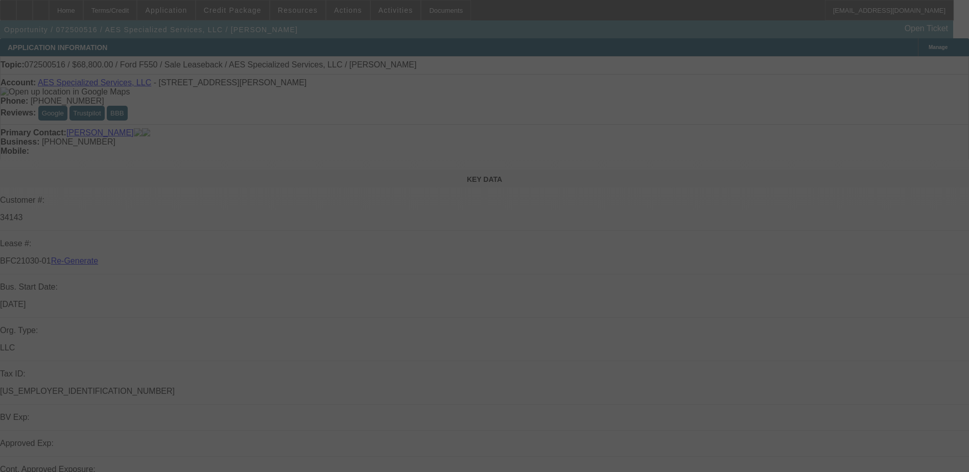
select select "3"
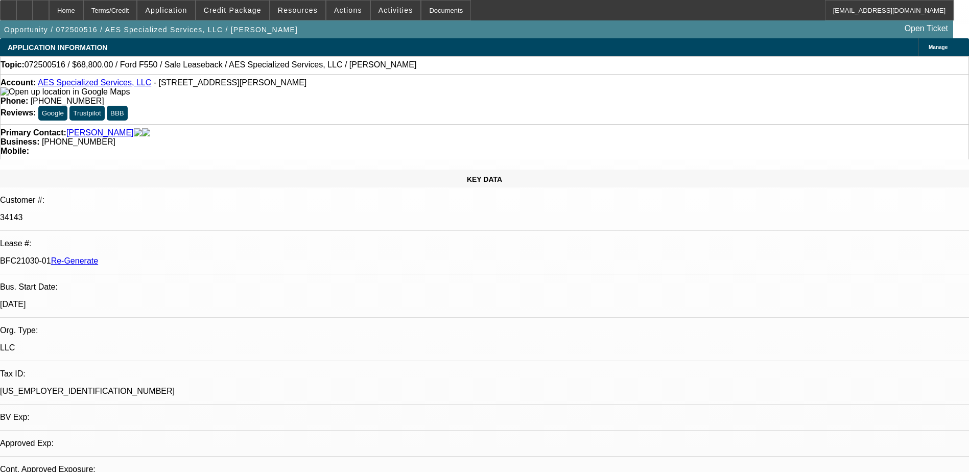
select select "0"
select select "1"
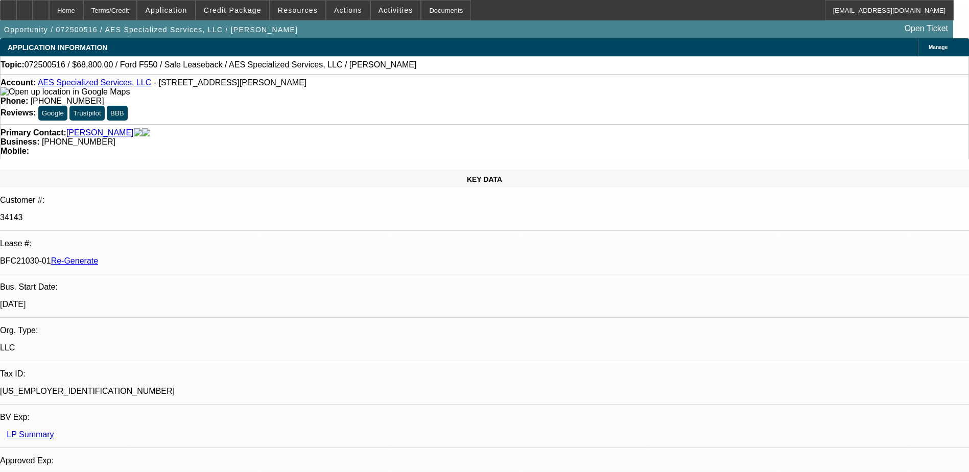
select select "6"
click at [428, 8] on div "Documents" at bounding box center [446, 10] width 50 height 20
click at [378, 5] on span at bounding box center [396, 10] width 50 height 25
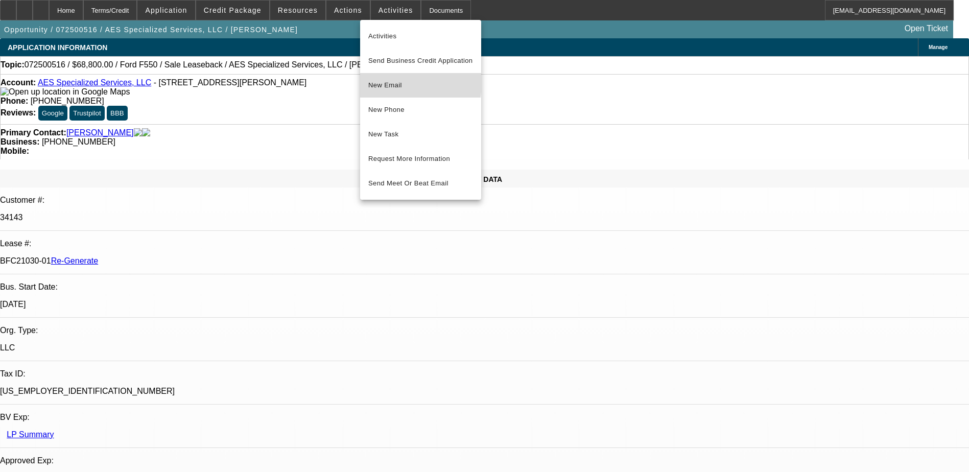
click at [379, 82] on span "New Email" at bounding box center [420, 85] width 105 height 12
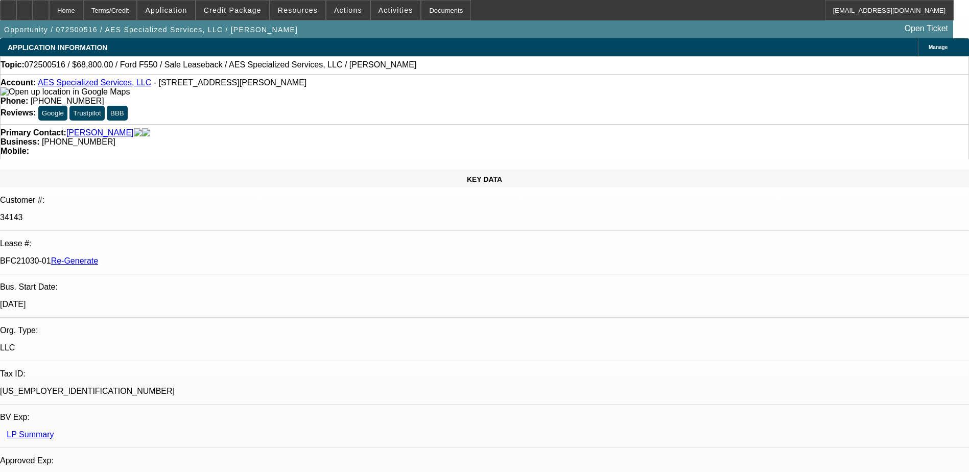
drag, startPoint x: 121, startPoint y: 172, endPoint x: 162, endPoint y: 174, distance: 41.4
click at [162, 256] on p "BFC21030-01 Re-Generate" at bounding box center [484, 260] width 969 height 9
copy p "BFC21030-01"
click at [135, 12] on div "Terms/Credit" at bounding box center [110, 10] width 54 height 20
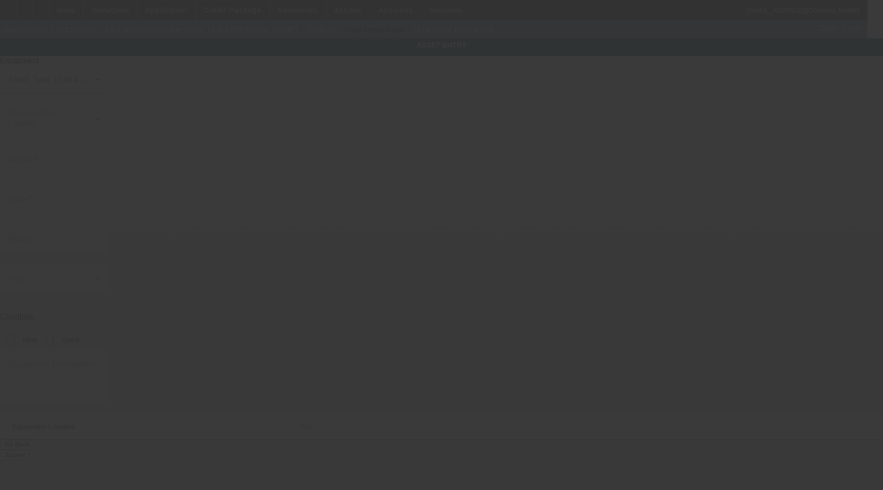
type input "1FDUF5HT1KEE92292"
type input "Ford"
type input "F550"
radio input "true"
type textarea "with"
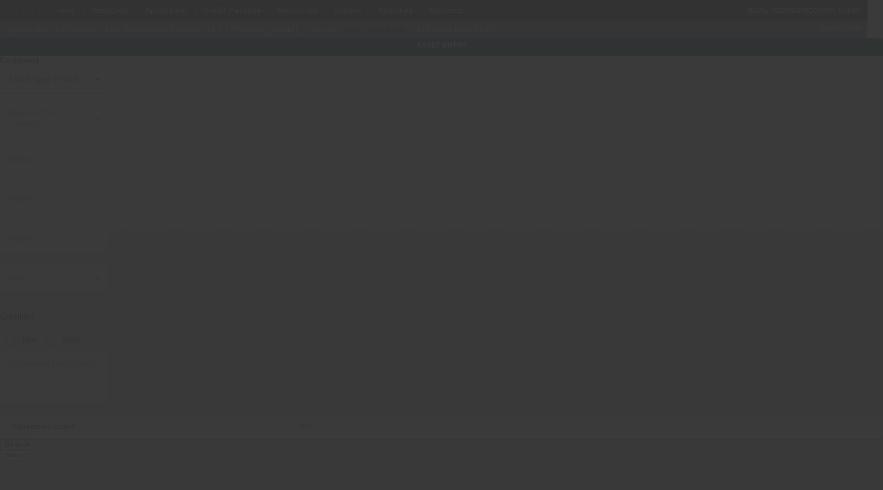
type input "137 Harris Rd"
type input "Butler"
type input "16002"
type input "Butler"
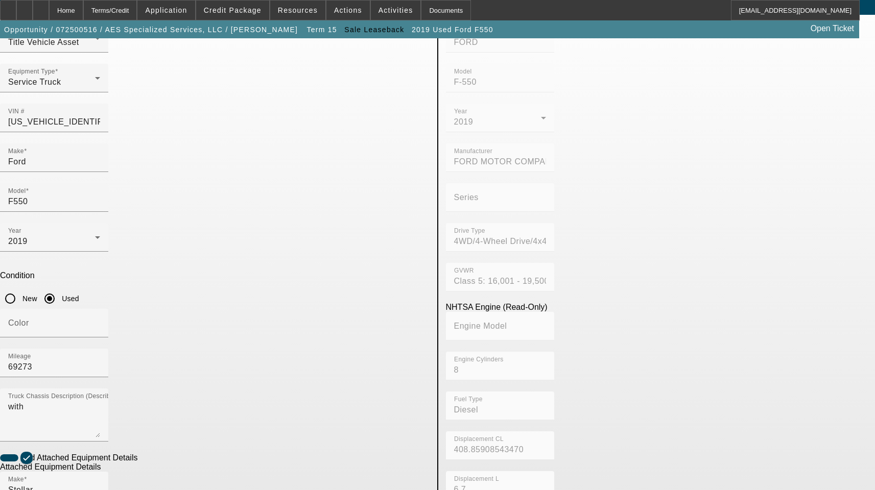
scroll to position [102, 0]
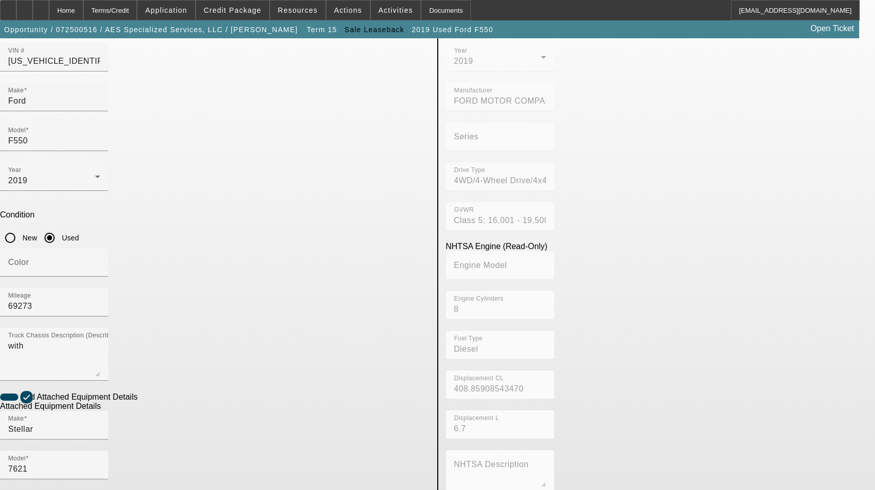
paste input "FHB1903757"
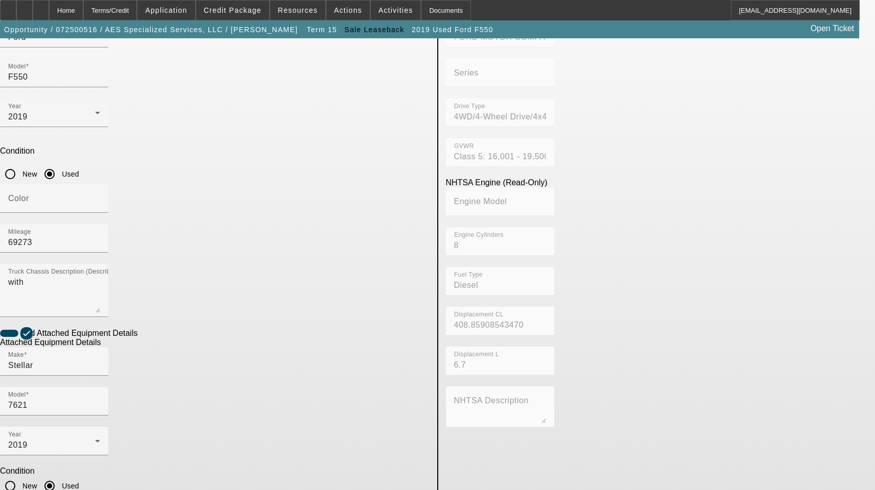
scroll to position [168, 0]
type input "FHB1903757"
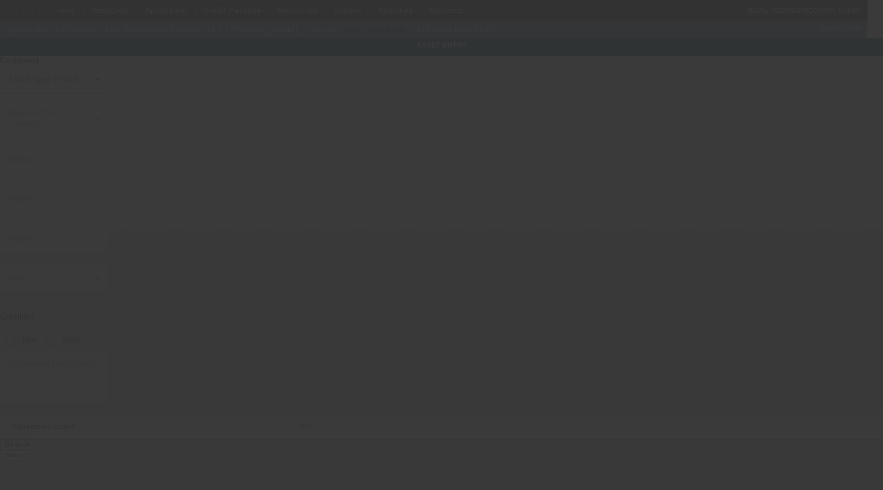
type input "[US_VEHICLE_IDENTIFICATION_NUMBER]"
type input "Ford"
type input "F550"
radio input "true"
type textarea "with"
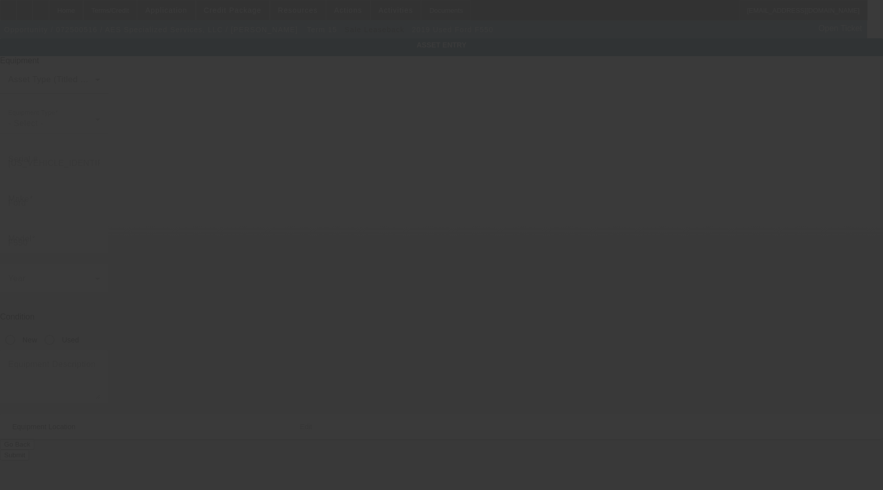
type input "137 Harris Rd"
type input "Butler"
type input "16002"
type input "Butler"
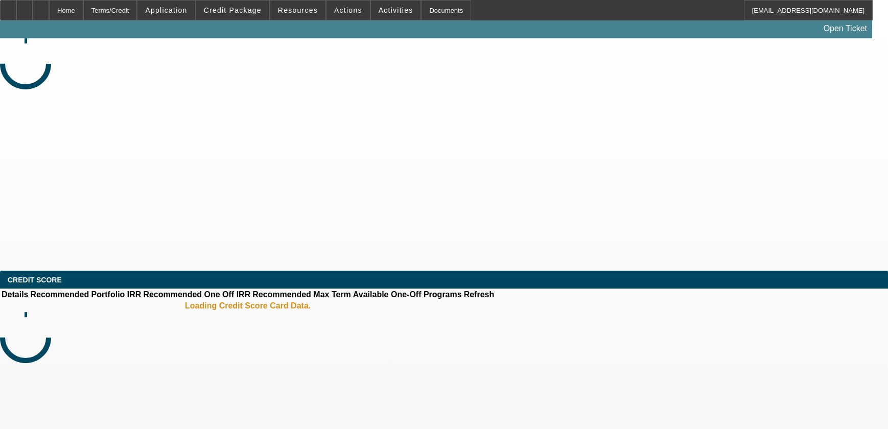
select select "3"
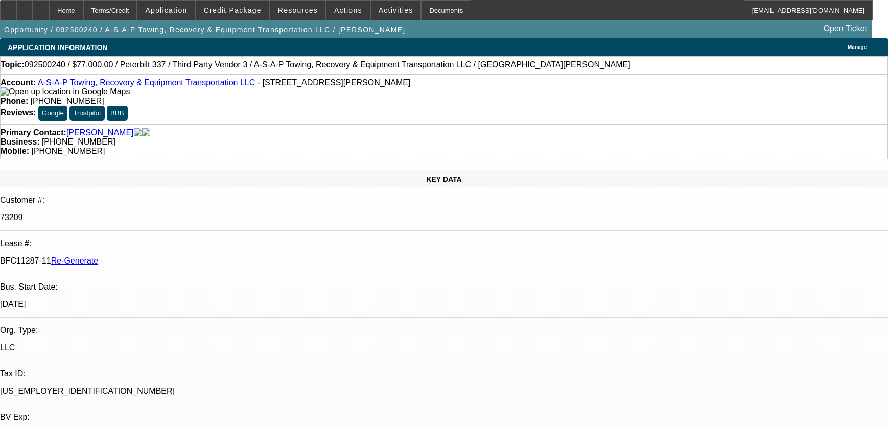
select select "0"
select select "3"
select select "0"
select select "6"
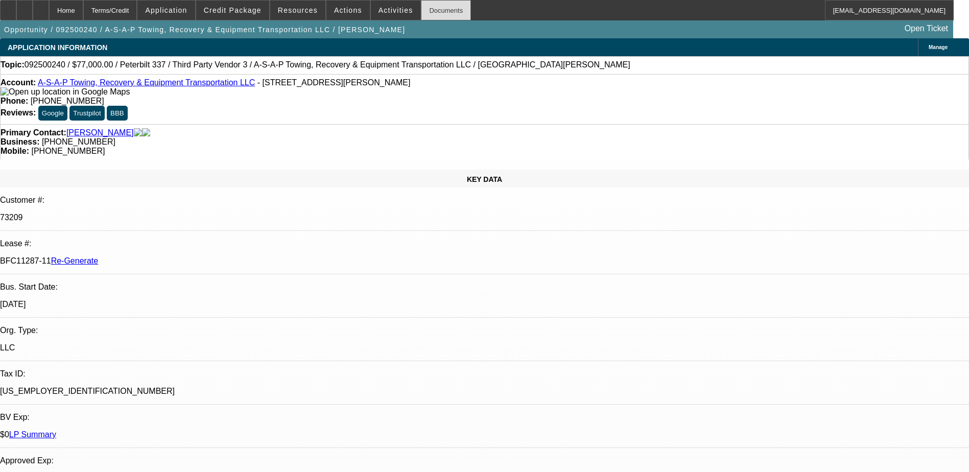
click at [431, 7] on div "Documents" at bounding box center [446, 10] width 50 height 20
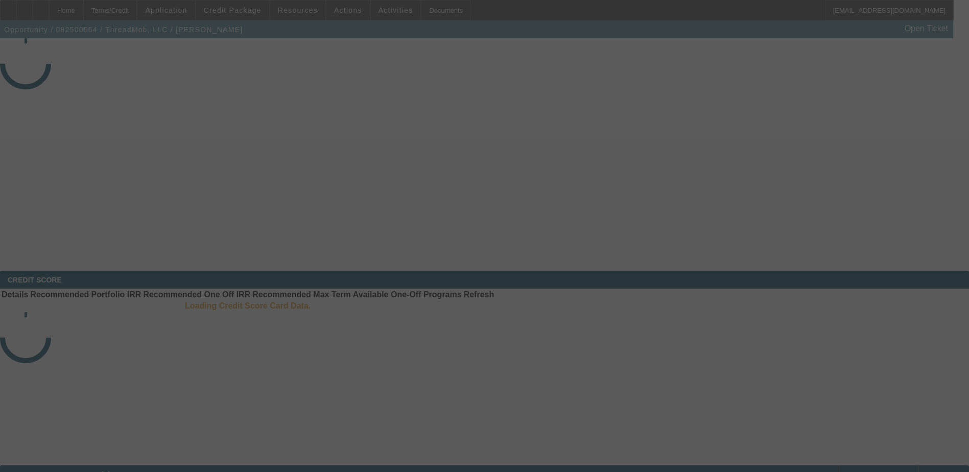
select select "4"
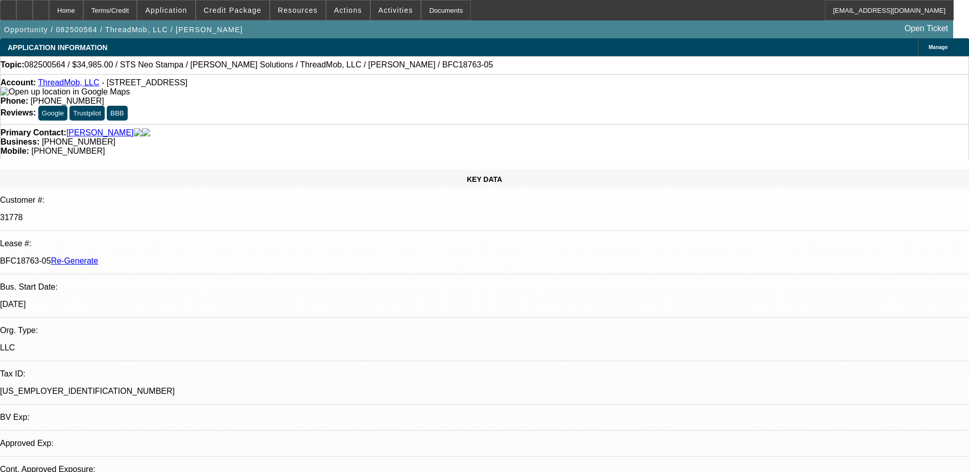
select select "0"
select select "1"
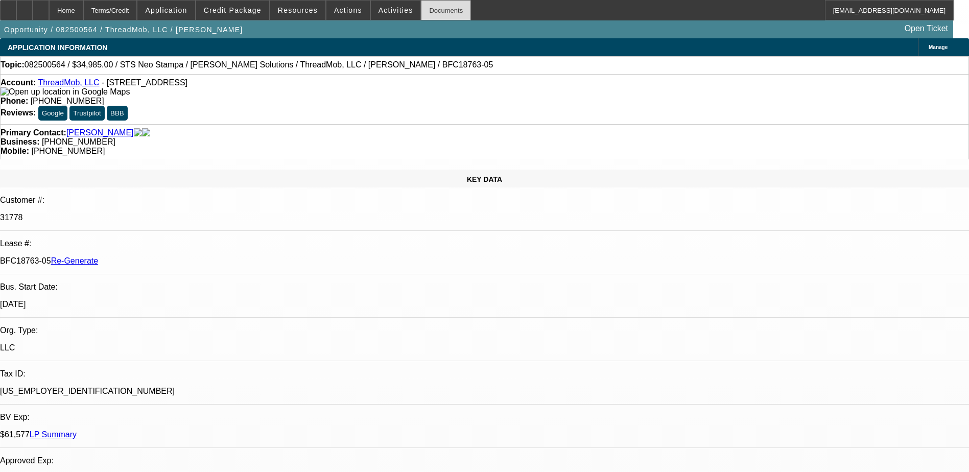
select select "6"
click at [431, 7] on div "Documents" at bounding box center [446, 10] width 50 height 20
click at [49, 7] on div at bounding box center [41, 10] width 16 height 20
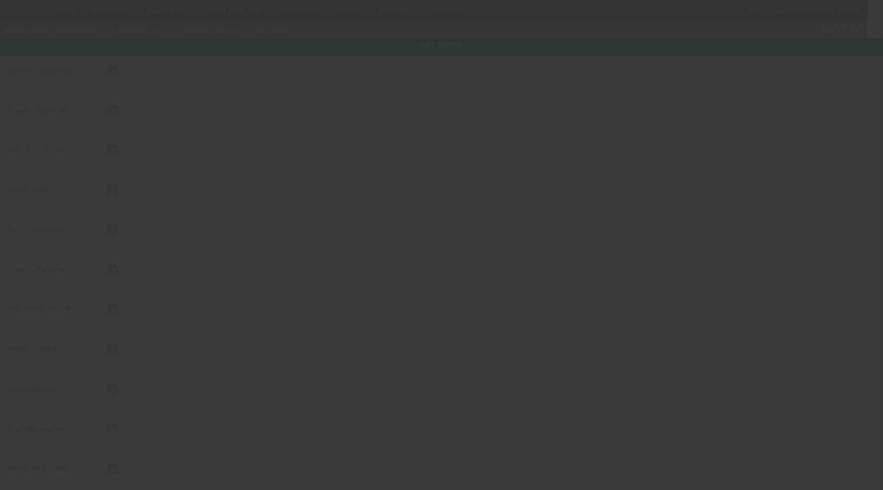
type input "8/20/2025"
type input "8/21/2025"
type input "8/22/2025"
type input "8/25/2025"
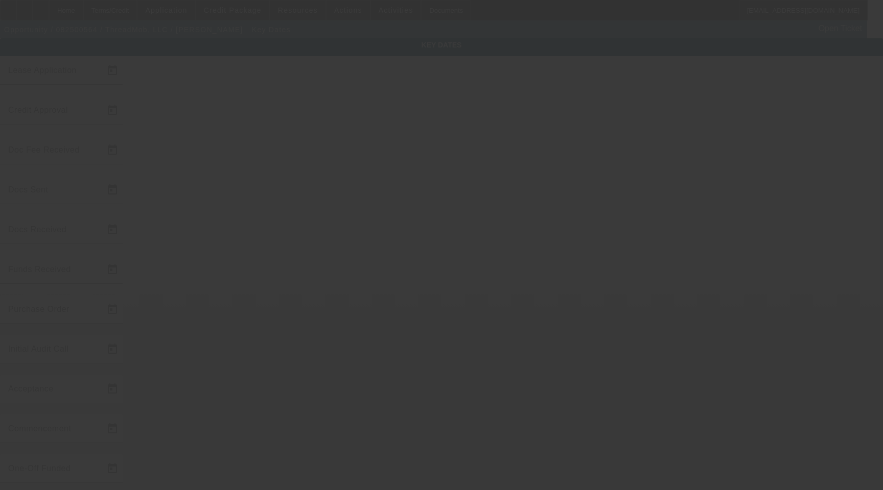
type input "8/26/2025"
type input "9/26/2025"
type input "10/1/2025"
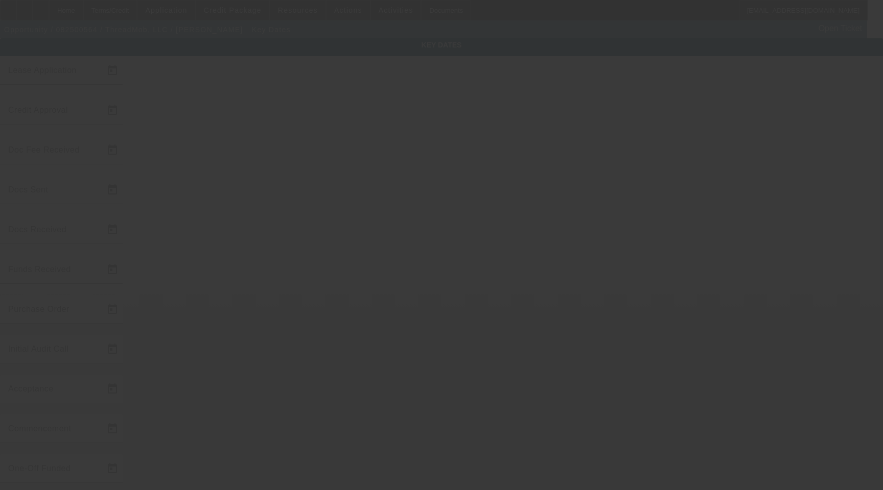
type input "11/1/2025"
type input "9/29/2025"
type input "9/26/2025"
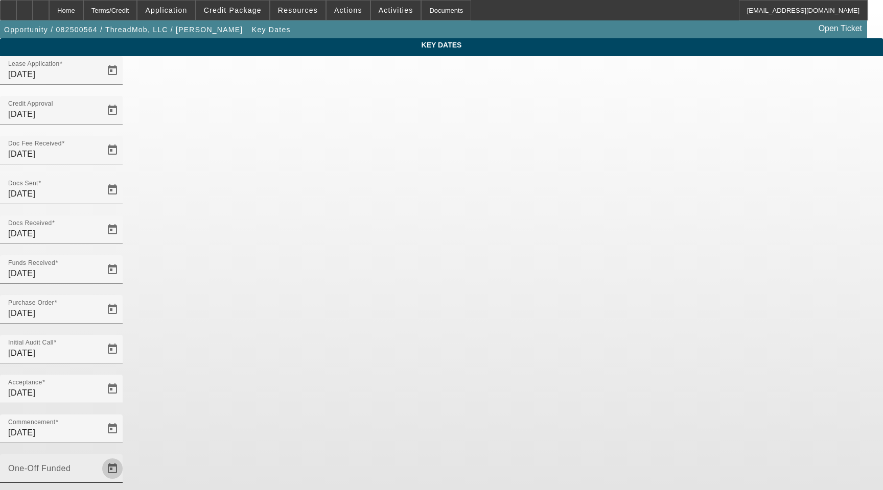
click at [125, 457] on span "Open calendar" at bounding box center [112, 469] width 25 height 25
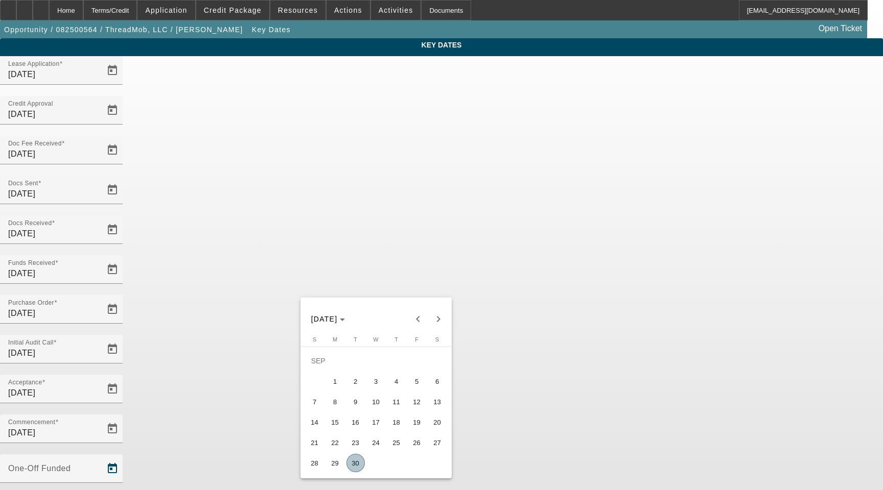
click at [357, 467] on span "30" at bounding box center [355, 463] width 18 height 18
type input "[DATE]"
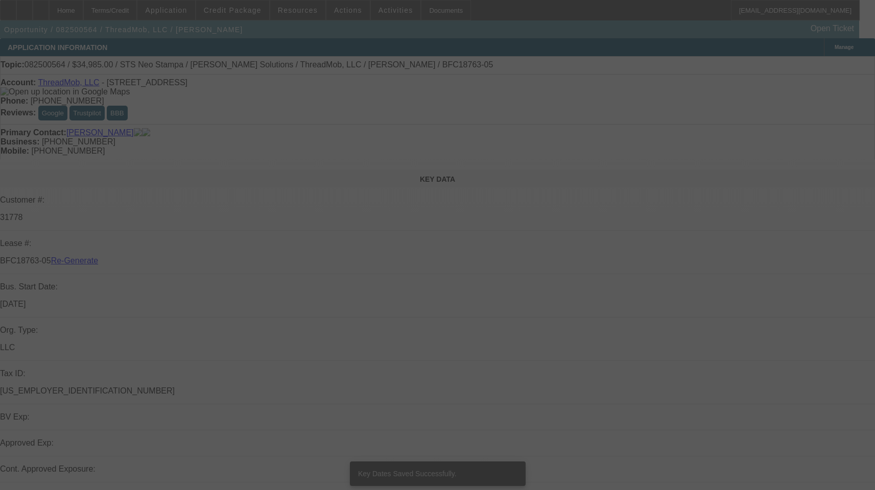
select select "4"
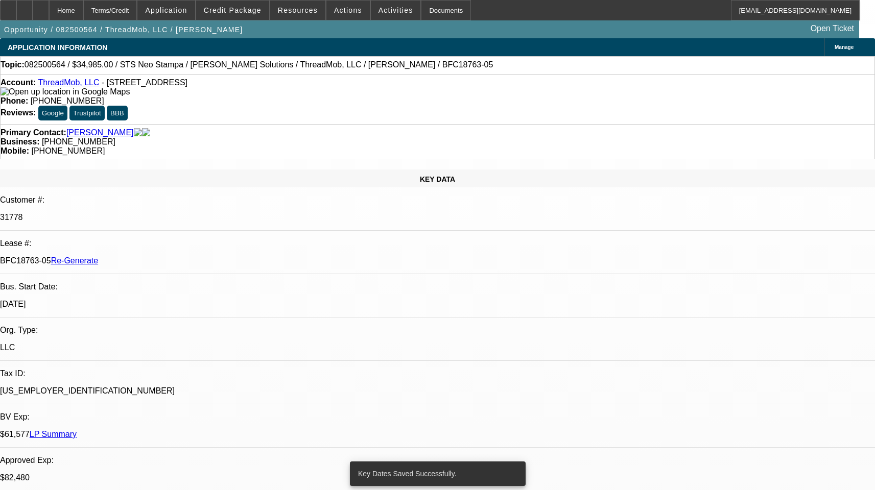
select select "0"
select select "1"
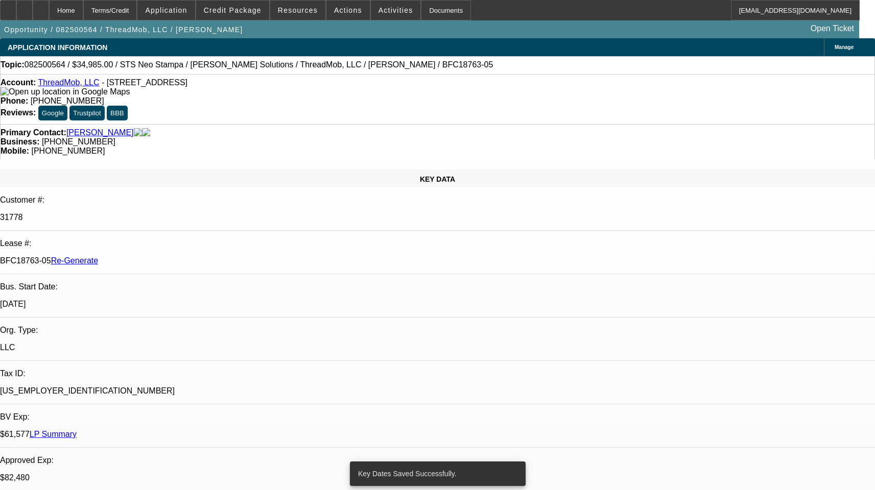
select select "6"
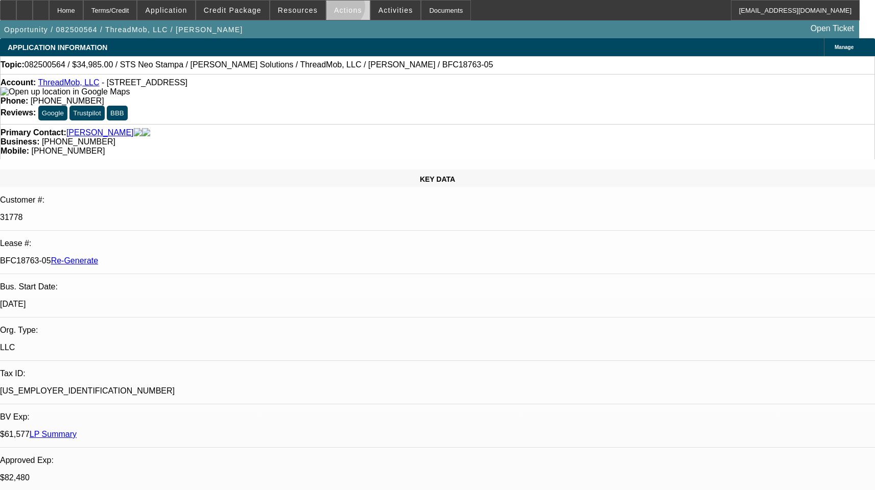
click at [339, 9] on span "Actions" at bounding box center [348, 10] width 28 height 8
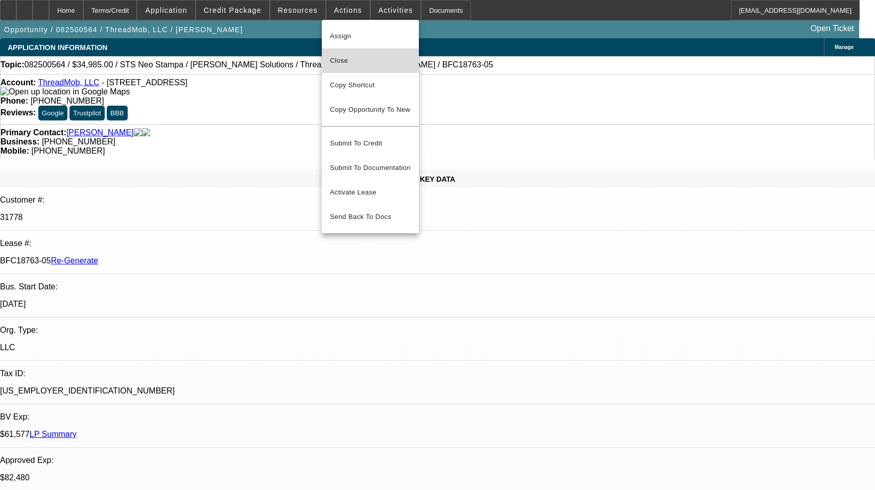
click at [338, 57] on span "Close" at bounding box center [370, 61] width 81 height 12
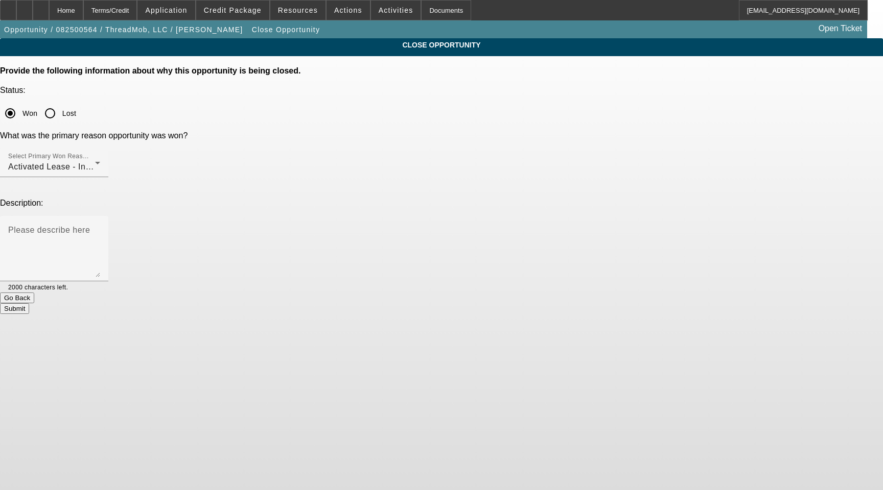
click at [29, 303] on button "Submit" at bounding box center [14, 308] width 29 height 11
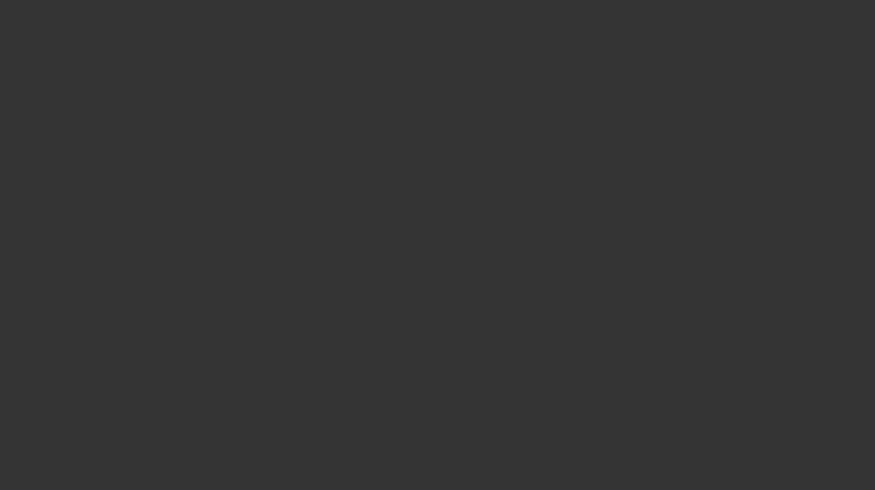
select select "4"
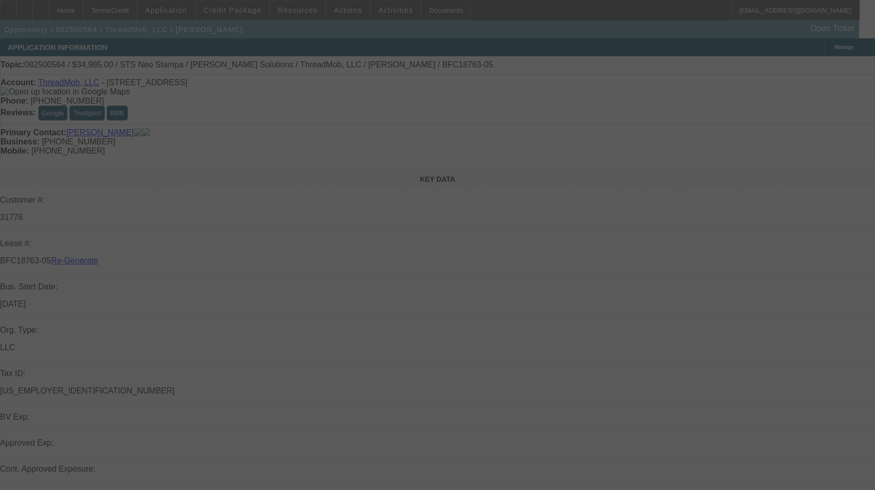
select select "0"
select select "6"
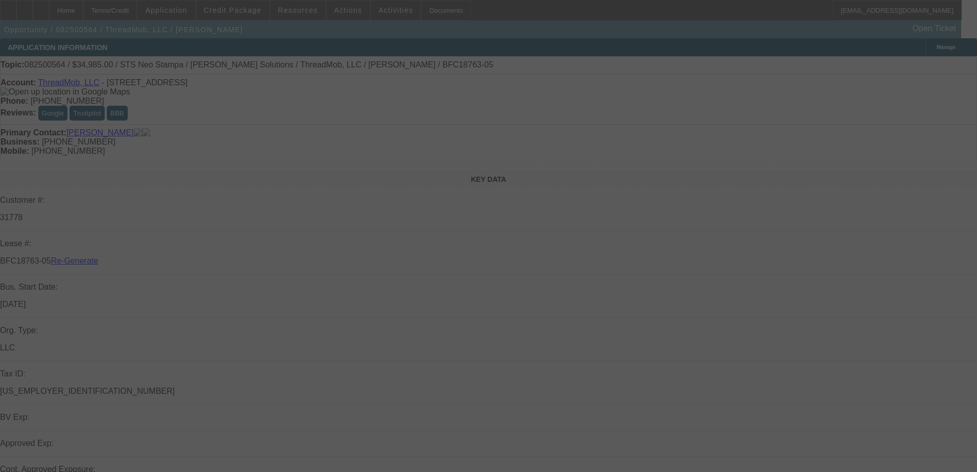
select select "4"
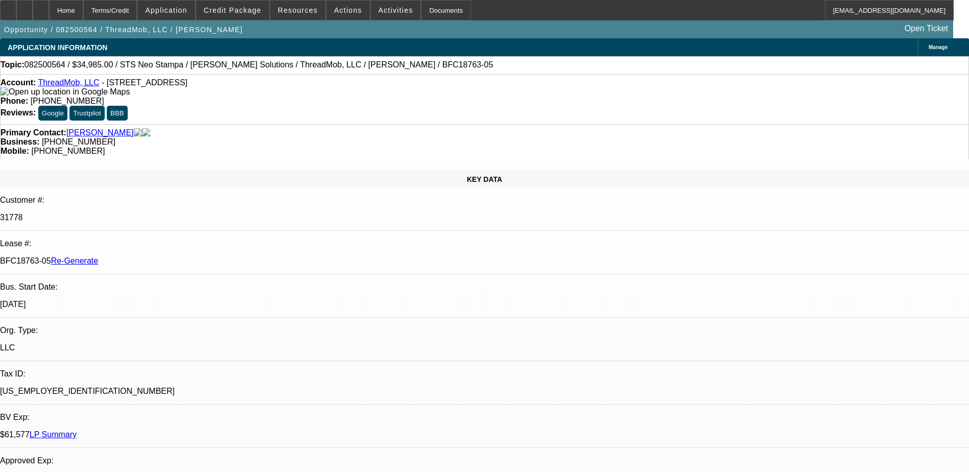
select select "0"
select select "1"
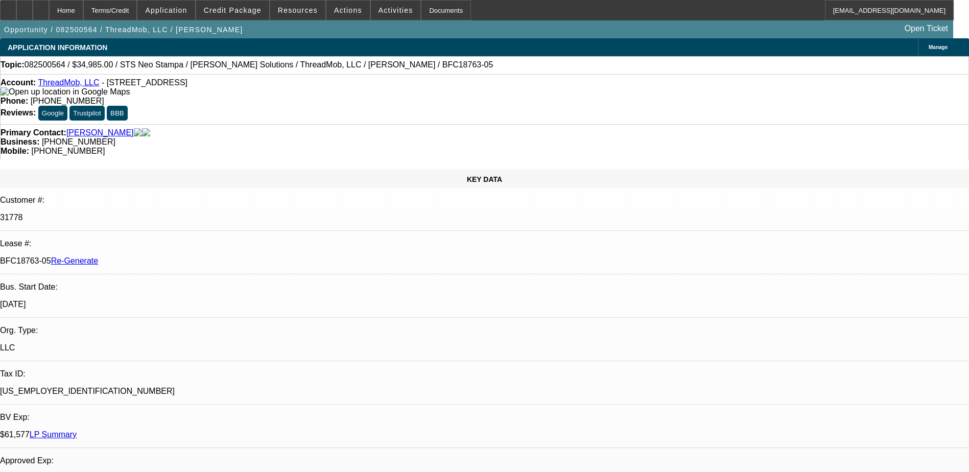
select select "6"
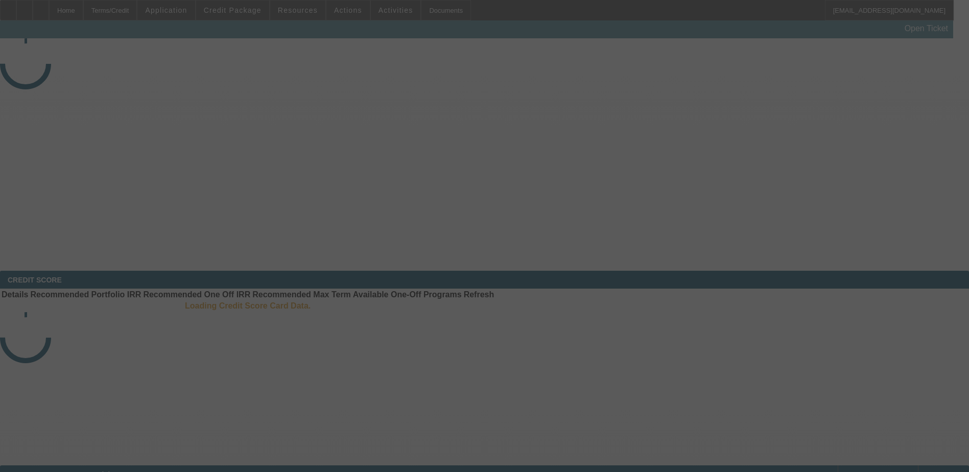
select select "3"
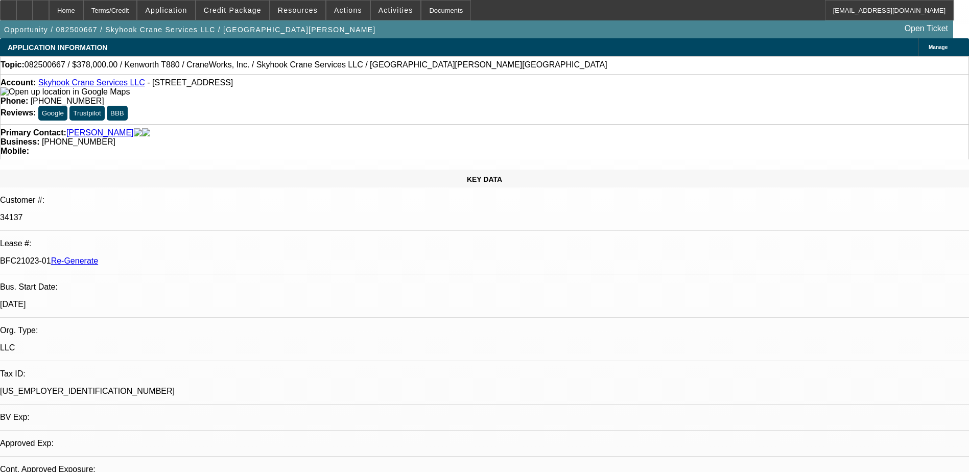
select select "0"
select select "2"
select select "0"
select select "1"
select select "2"
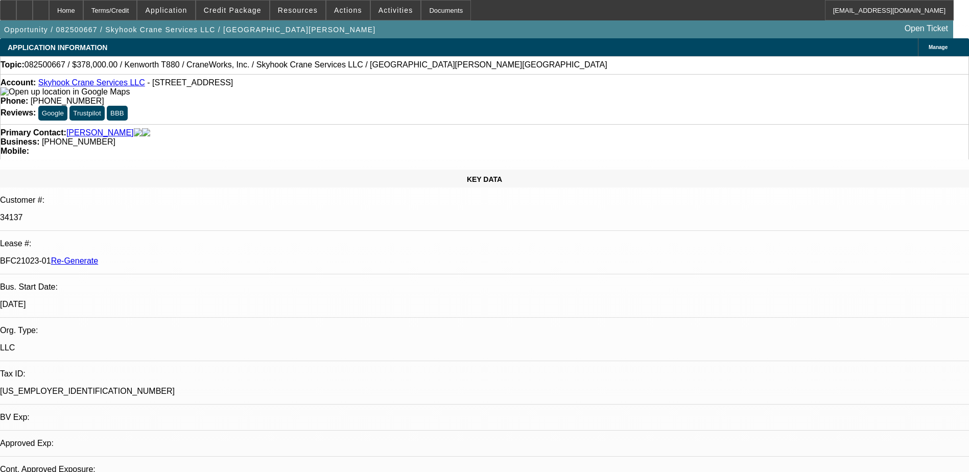
select select "6"
click at [428, 9] on div "Documents" at bounding box center [446, 10] width 50 height 20
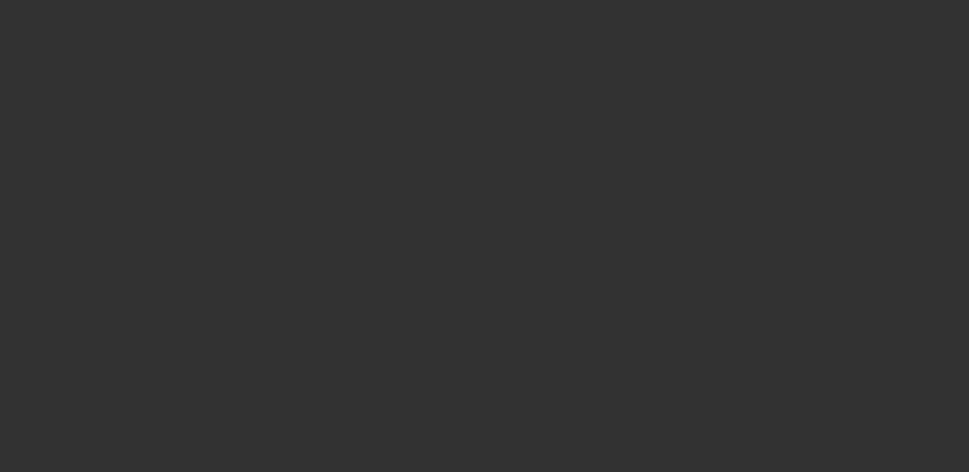
select select "3"
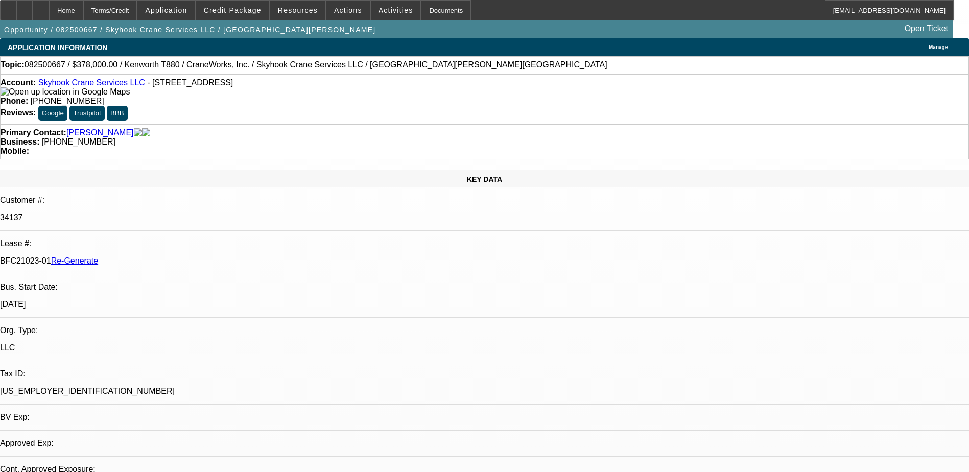
select select "0"
select select "2"
select select "0"
select select "6"
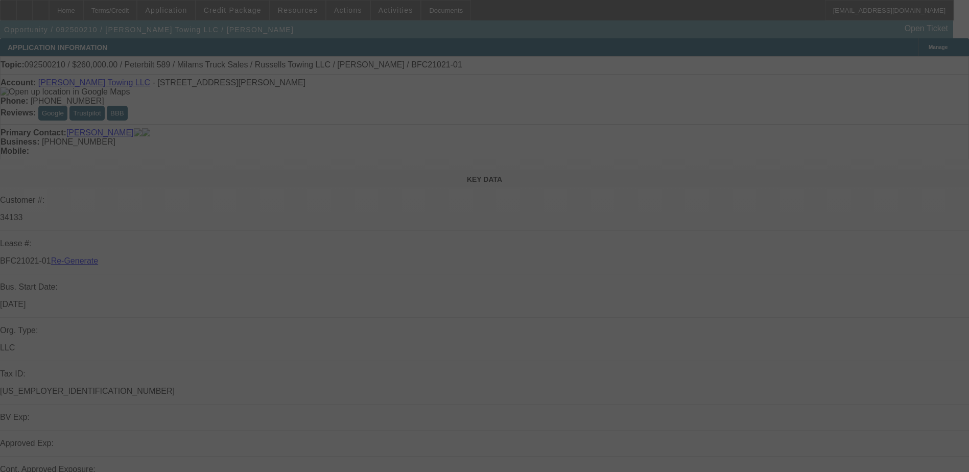
select select "4"
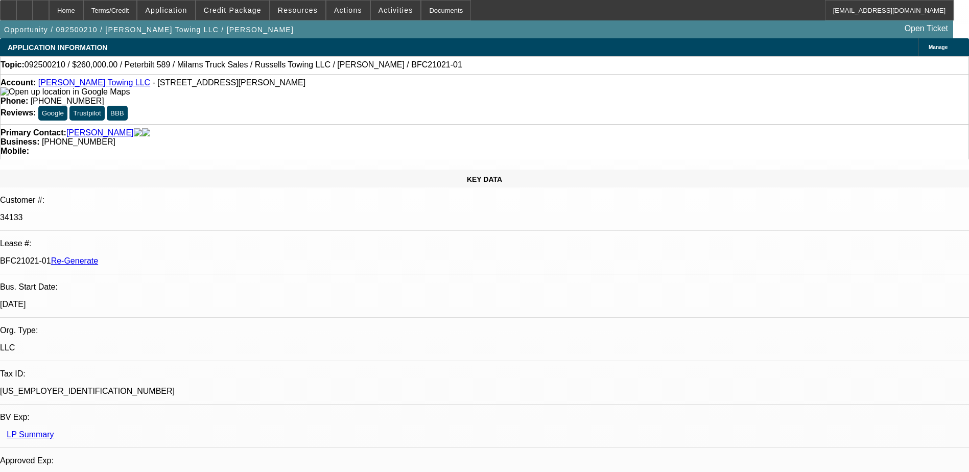
select select "0"
select select "3"
select select "0"
select select "6"
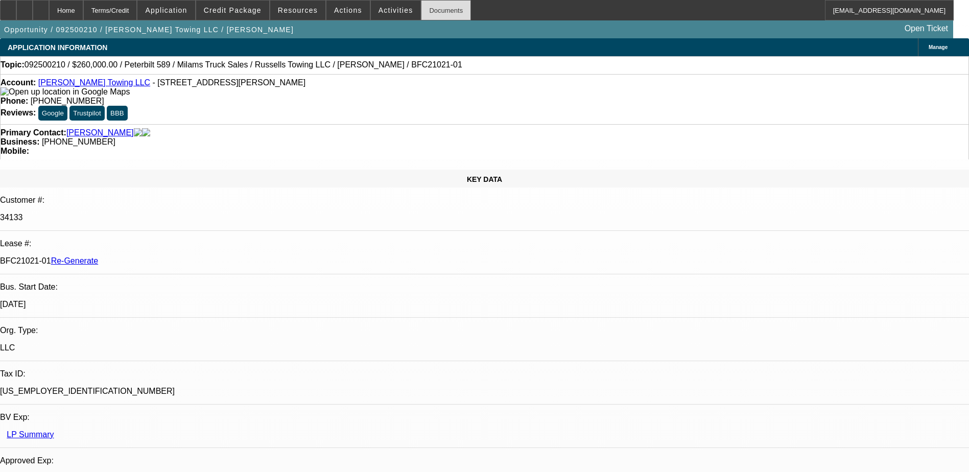
click at [428, 11] on div "Documents" at bounding box center [446, 10] width 50 height 20
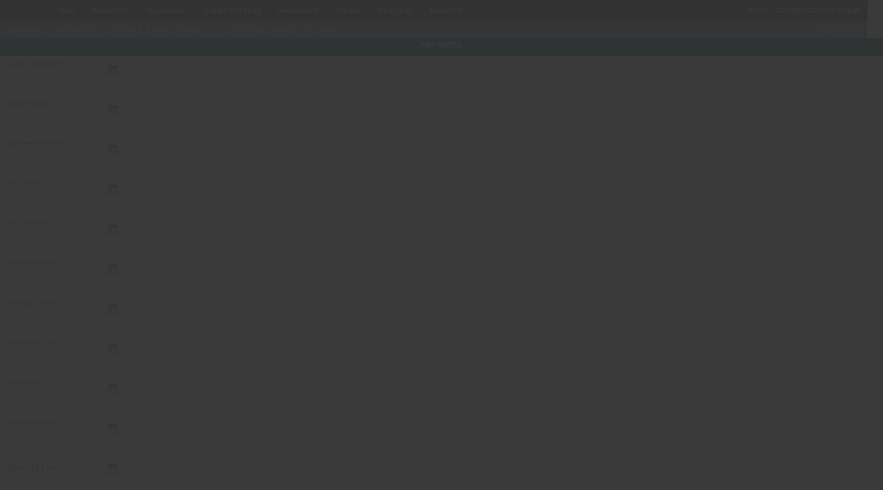
type input "[DATE]"
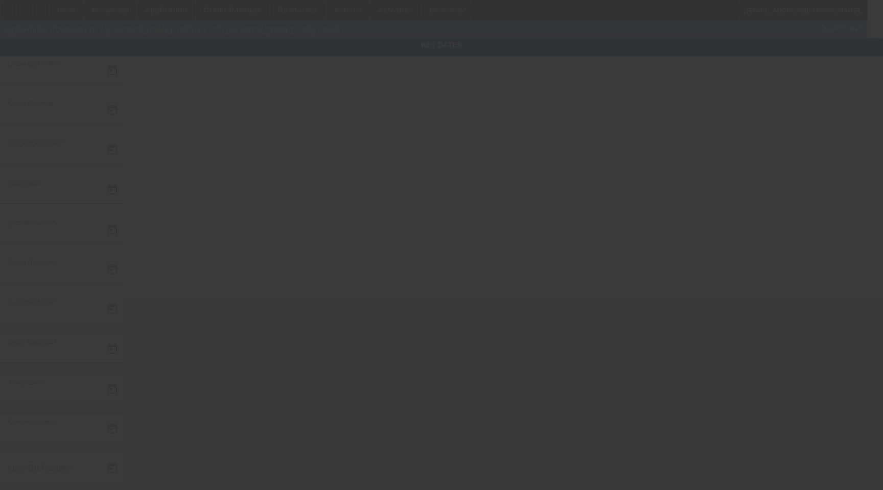
type input "[DATE]"
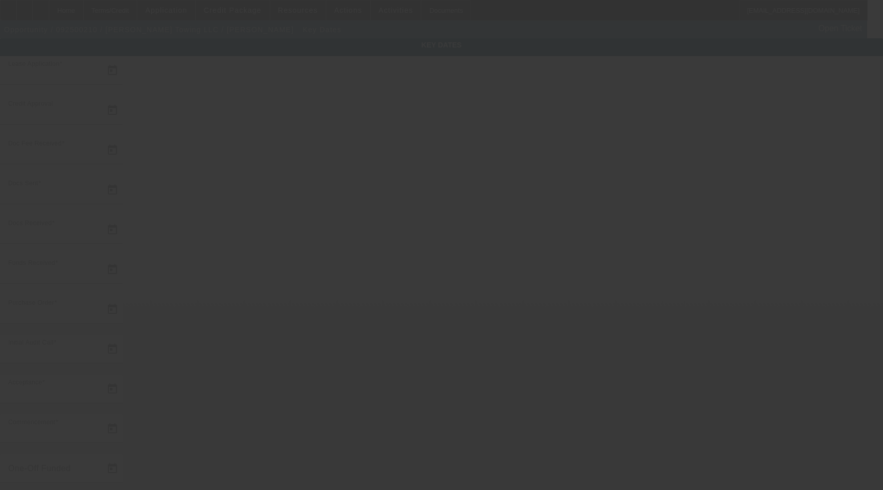
type input "[DATE]"
type input "9/25/2025"
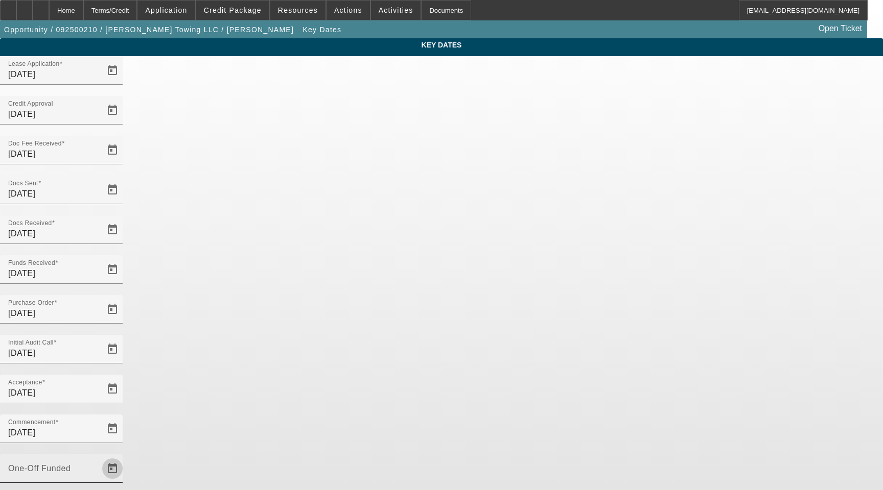
click at [125, 457] on span "Open calendar" at bounding box center [112, 469] width 25 height 25
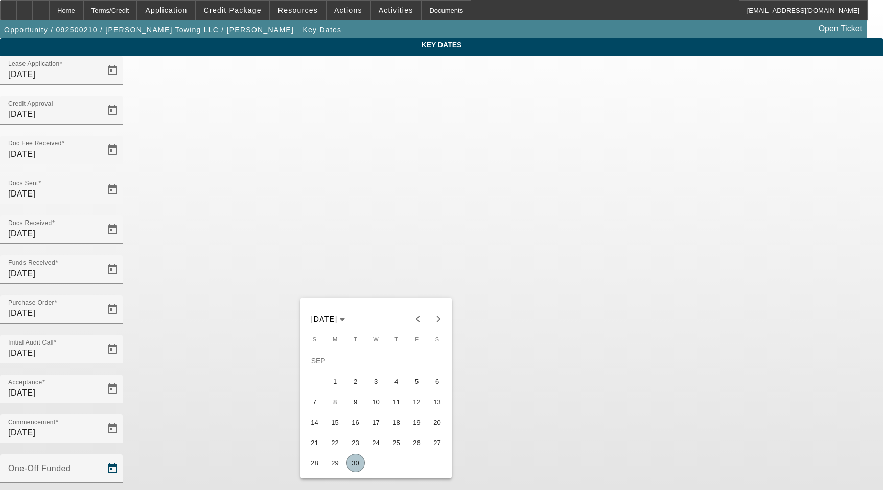
click at [356, 466] on span "30" at bounding box center [355, 463] width 18 height 18
type input "[DATE]"
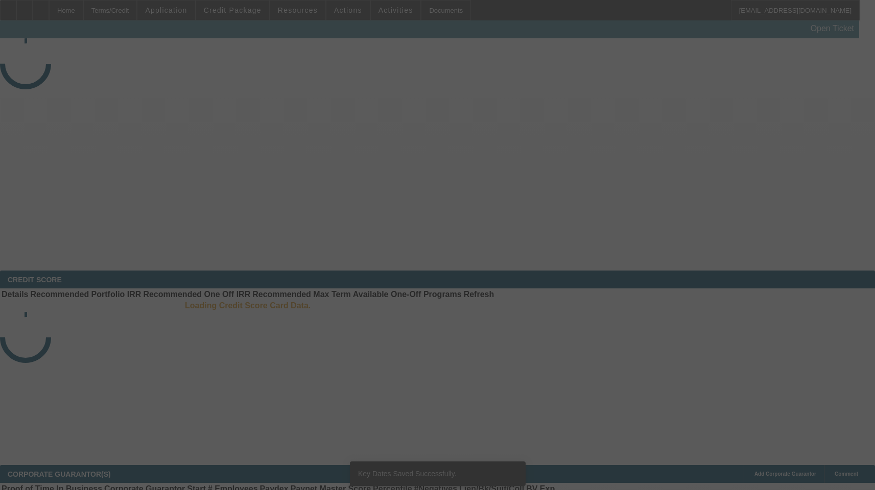
select select "4"
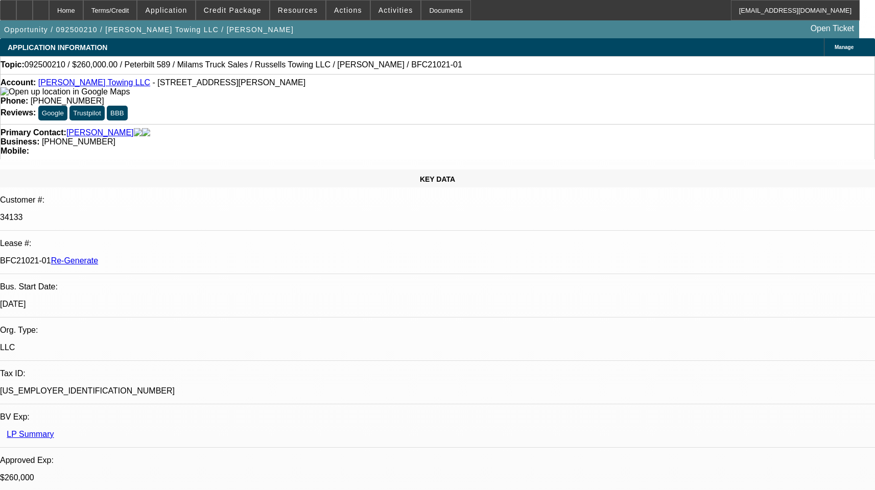
select select "0"
select select "3"
select select "0"
select select "6"
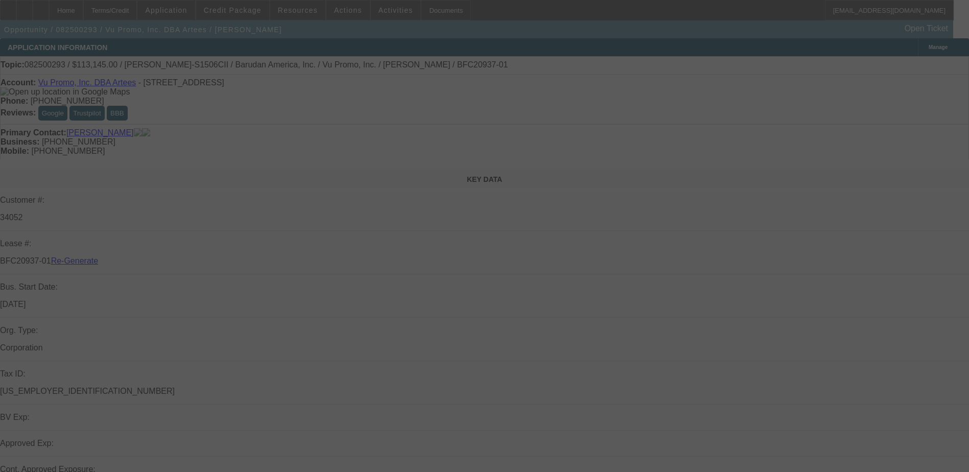
select select "4"
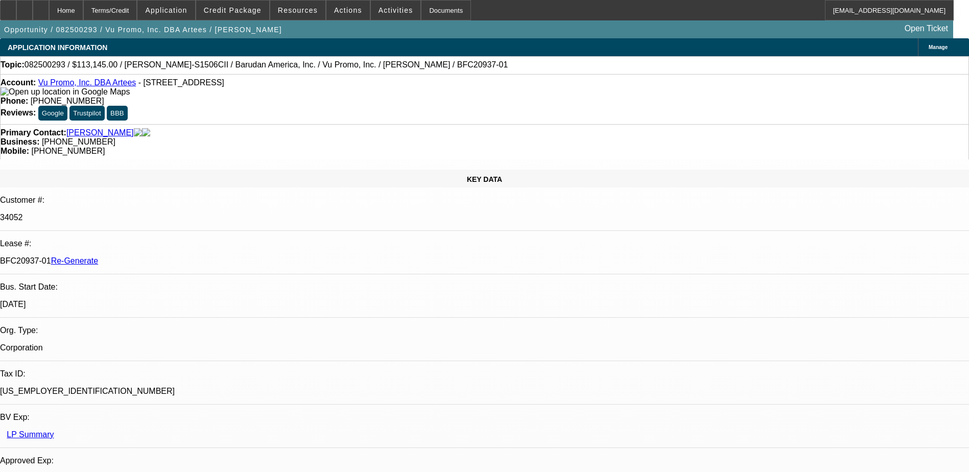
select select "0"
select select "2"
select select "0.1"
select select "1"
select select "2"
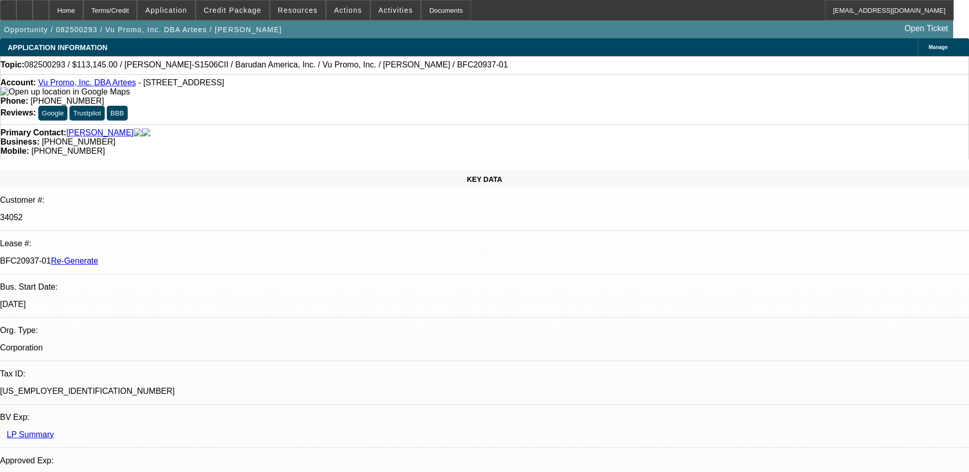
select select "4"
click at [421, 10] on div "Documents" at bounding box center [446, 10] width 50 height 20
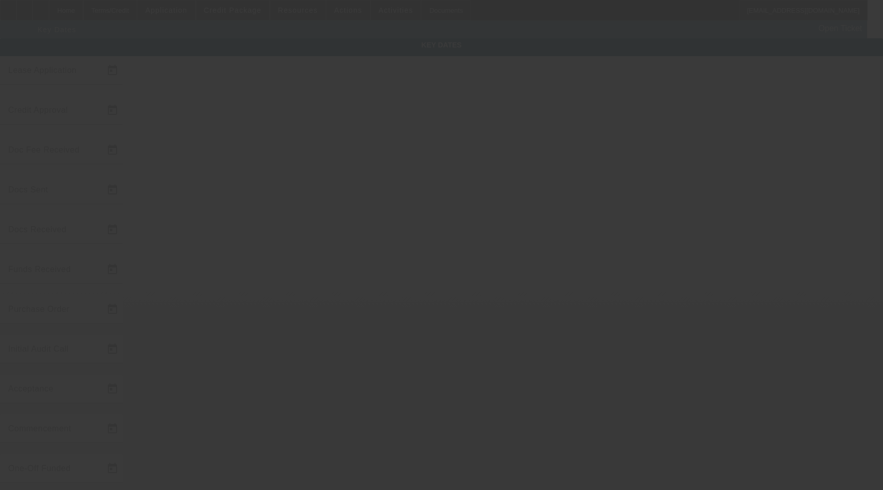
type input "[DATE]"
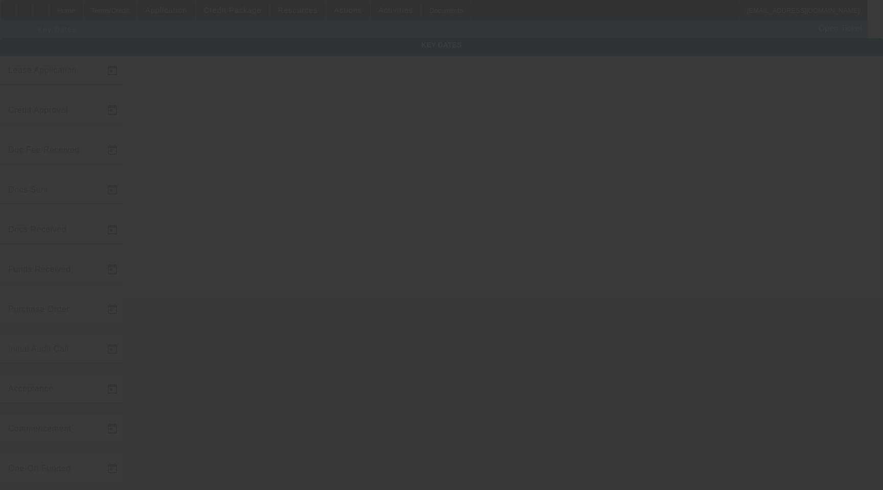
type input "[DATE]"
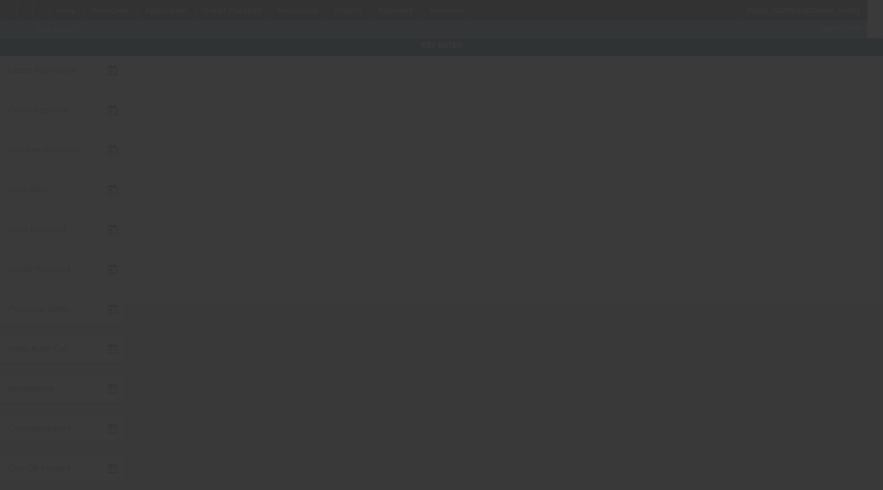
type input "[DATE]"
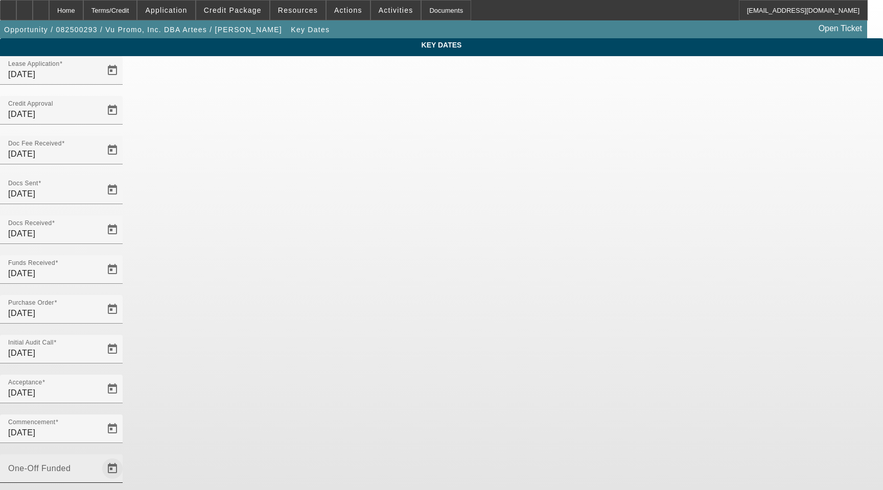
click at [125, 457] on span "Open calendar" at bounding box center [112, 469] width 25 height 25
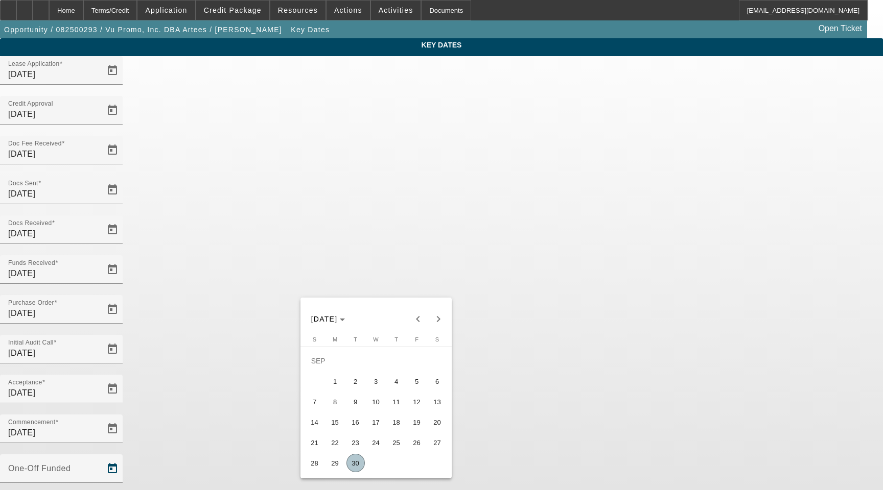
click at [359, 468] on span "30" at bounding box center [355, 463] width 18 height 18
type input "[DATE]"
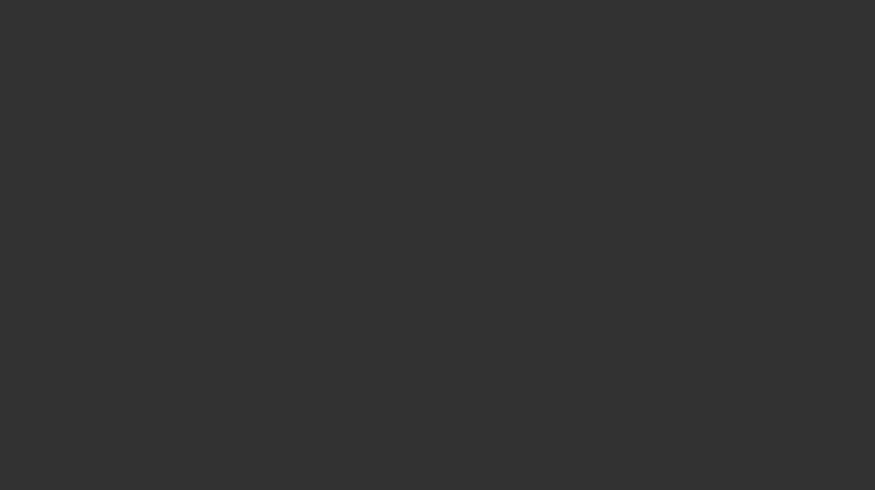
select select "4"
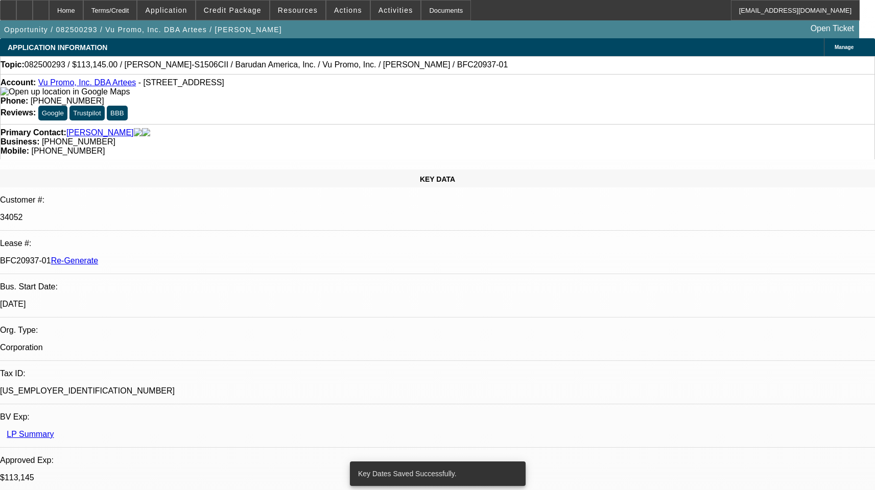
select select "0"
select select "2"
select select "0.1"
select select "4"
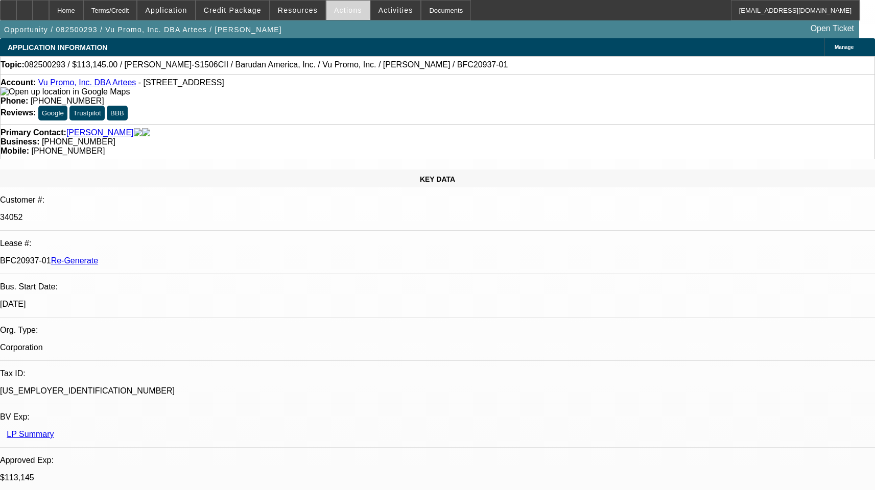
click at [340, 11] on span "Actions" at bounding box center [348, 10] width 28 height 8
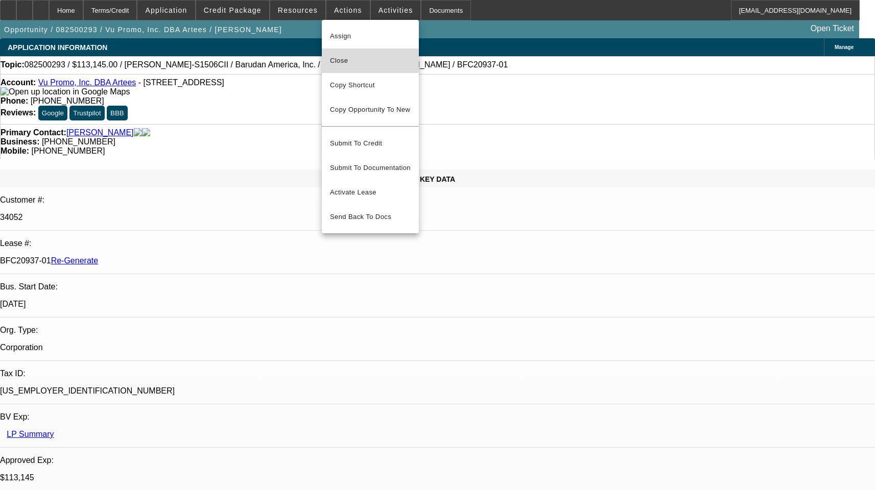
click at [342, 66] on span "Close" at bounding box center [370, 61] width 81 height 12
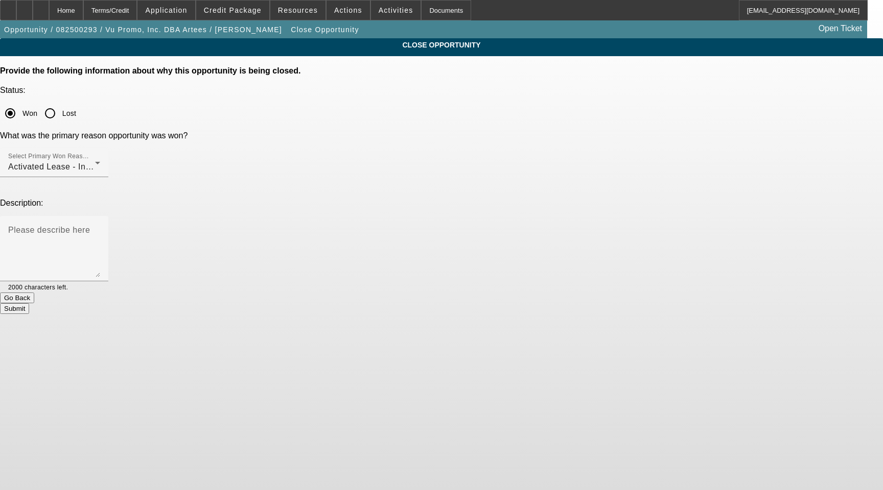
click at [29, 303] on button "Submit" at bounding box center [14, 308] width 29 height 11
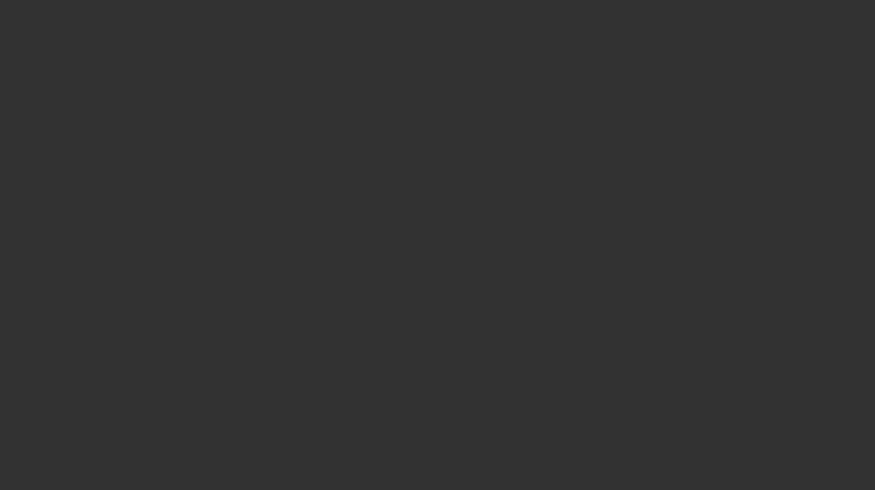
select select "4"
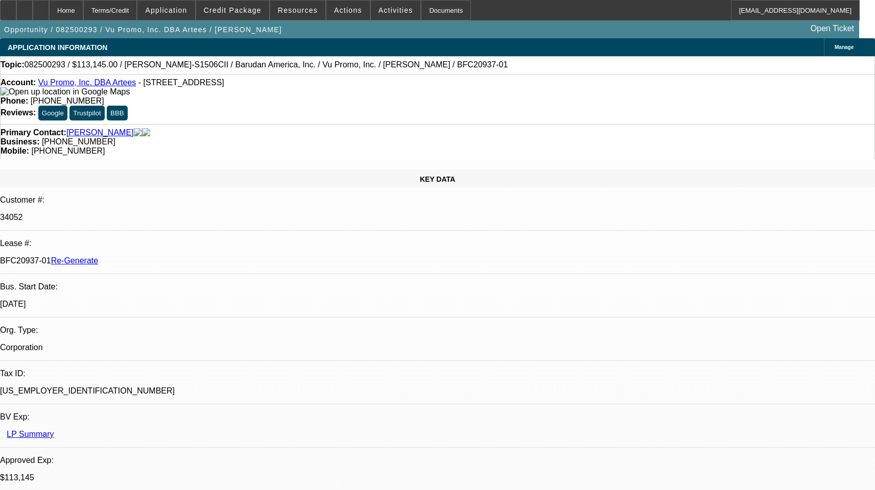
select select "0"
select select "2"
select select "0.1"
select select "4"
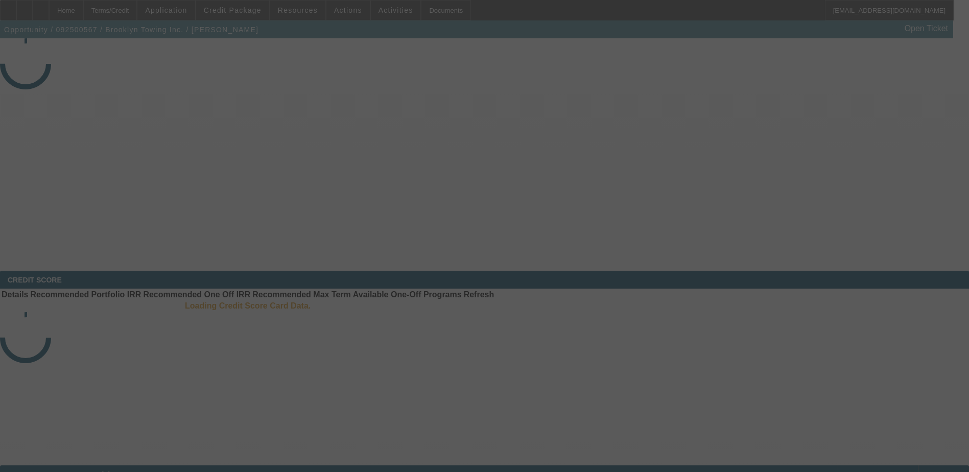
select select "3"
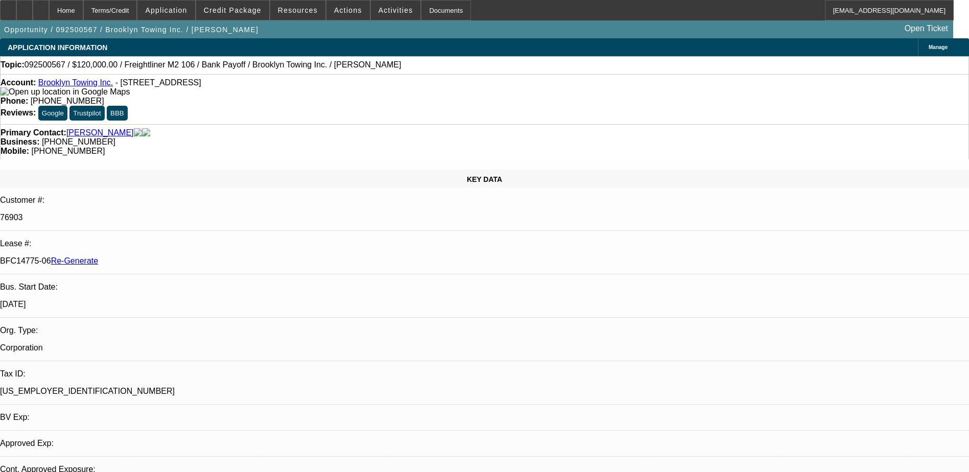
select select "0"
select select "1"
select select "2"
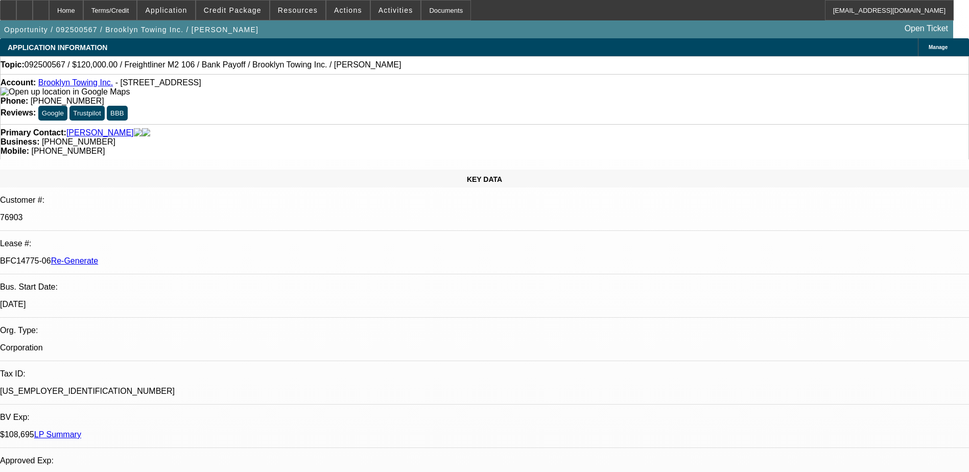
select select "6"
click at [123, 11] on div "Terms/Credit" at bounding box center [110, 10] width 54 height 20
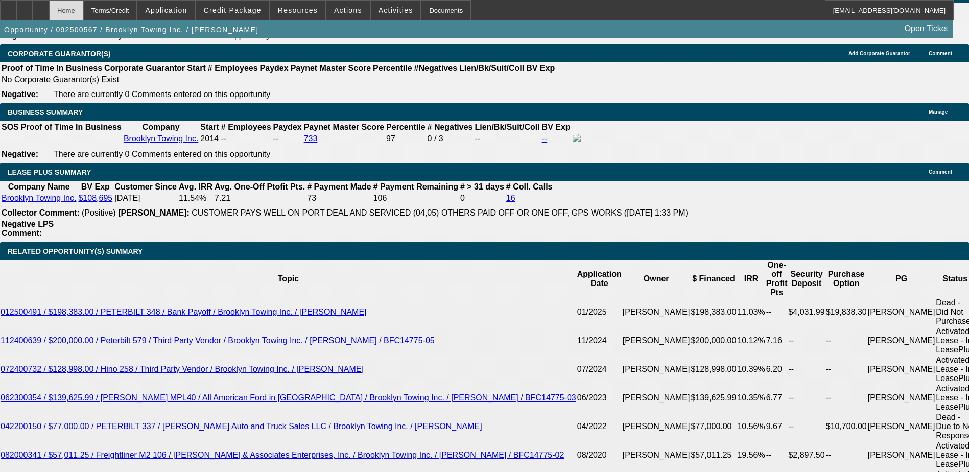
click at [83, 7] on div "Home" at bounding box center [66, 10] width 34 height 20
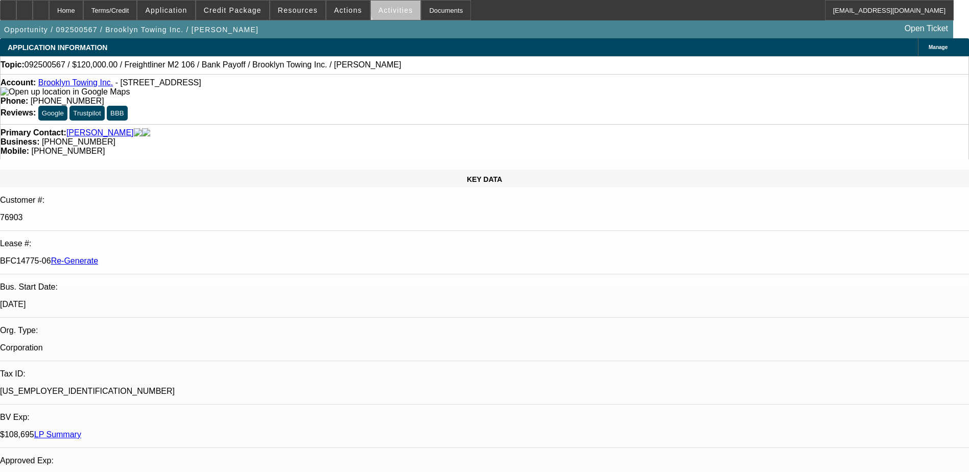
click at [387, 6] on span at bounding box center [396, 10] width 50 height 25
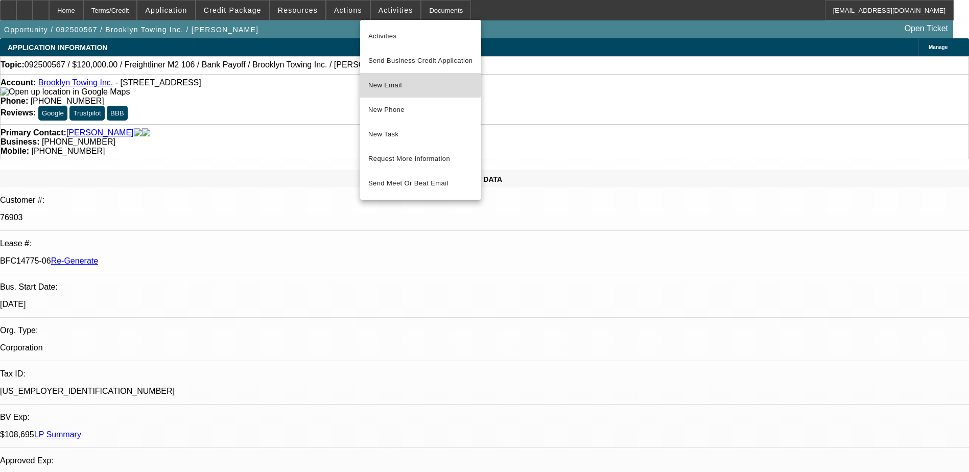
click at [387, 83] on span "New Email" at bounding box center [420, 85] width 105 height 12
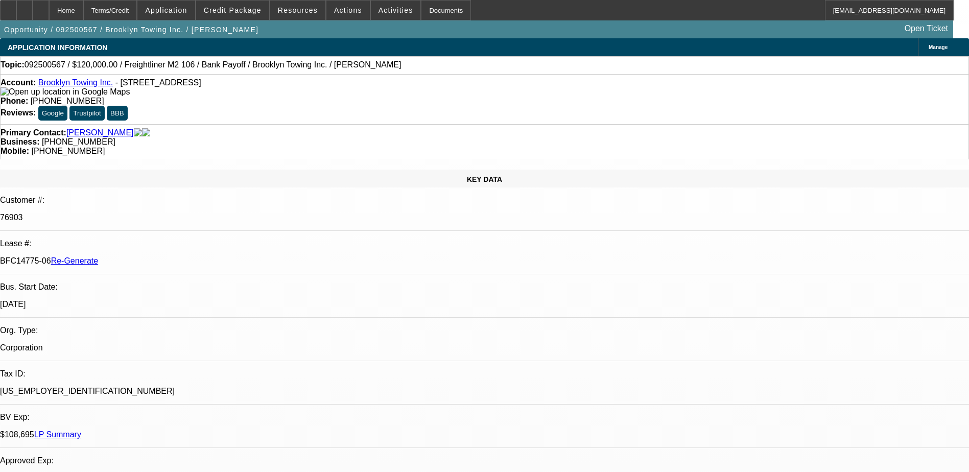
drag, startPoint x: 119, startPoint y: 171, endPoint x: 162, endPoint y: 168, distance: 43.0
click at [162, 256] on div "BFC14775-06 Re-Generate" at bounding box center [484, 260] width 969 height 9
copy p "BFC14775-06"
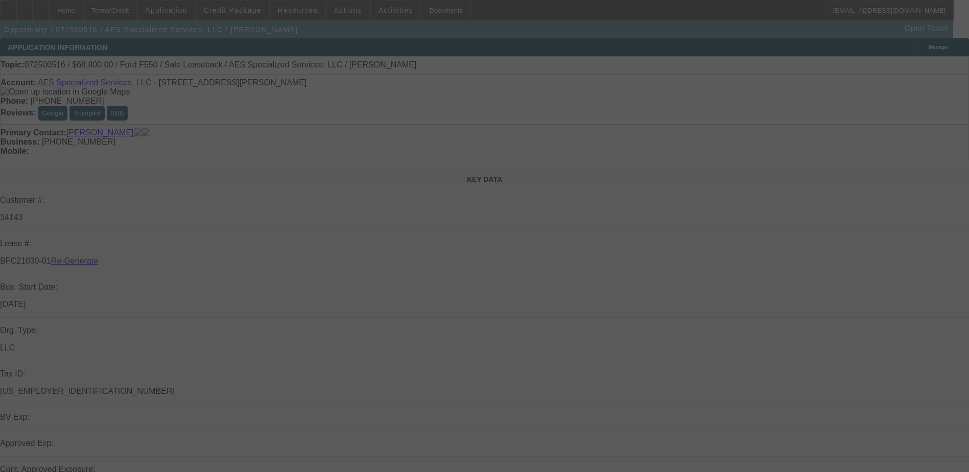
select select "3"
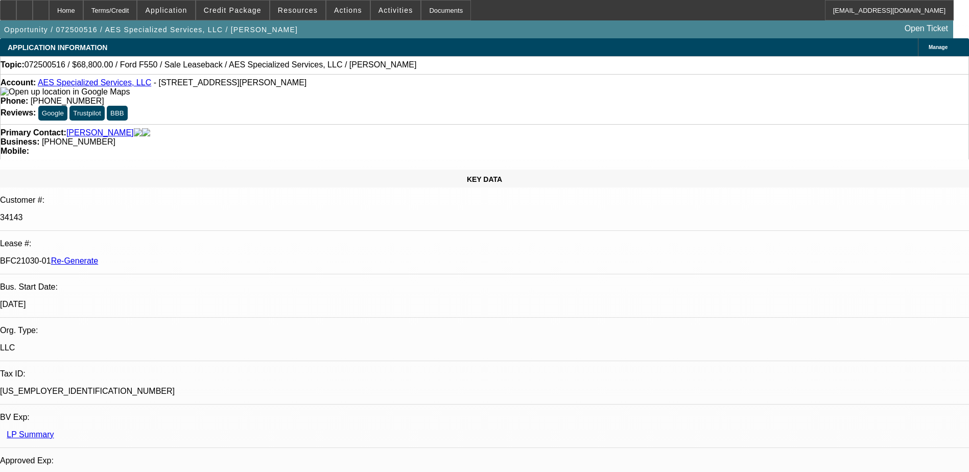
select select "0"
select select "1"
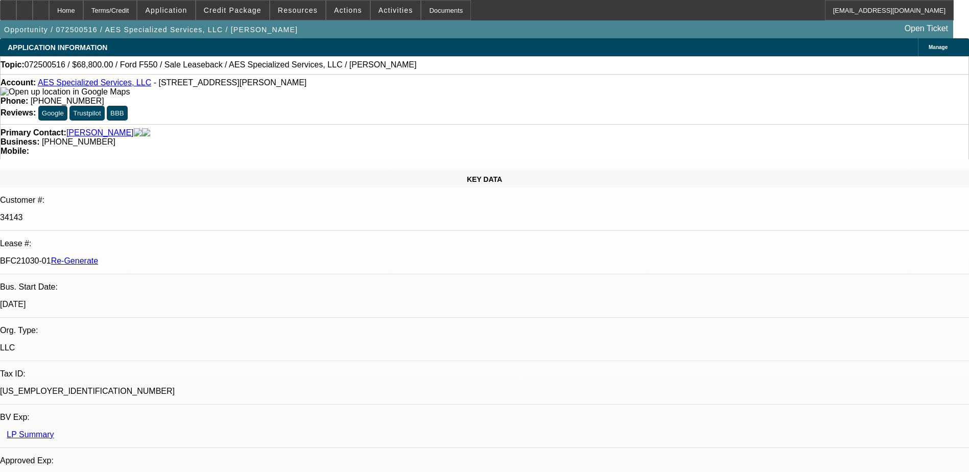
select select "6"
click at [238, 9] on span "Credit Package" at bounding box center [233, 10] width 58 height 8
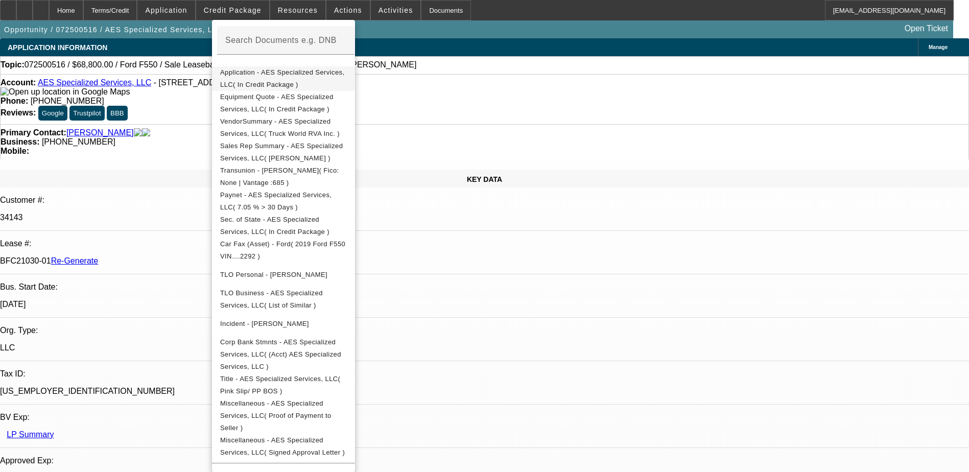
scroll to position [204, 0]
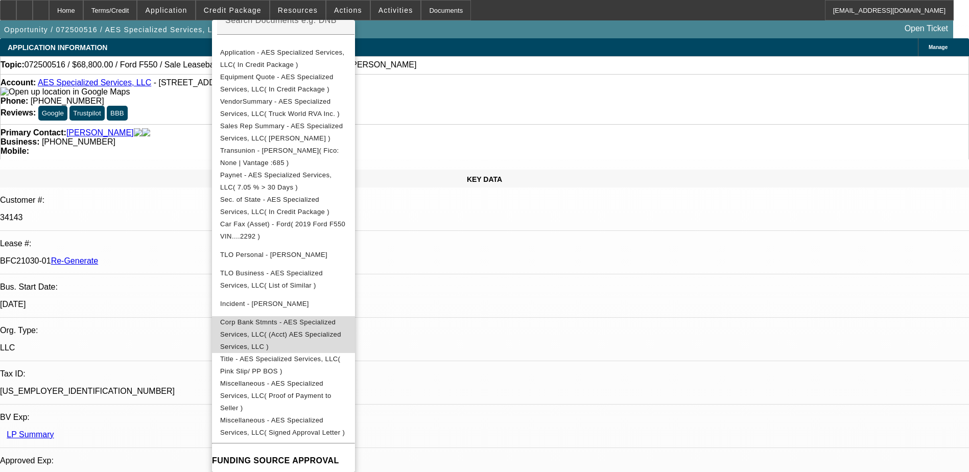
click at [334, 323] on span "Corp Bank Stmnts - AES Specialized Services, LLC( (Acct) AES Specialized Servic…" at bounding box center [280, 334] width 121 height 32
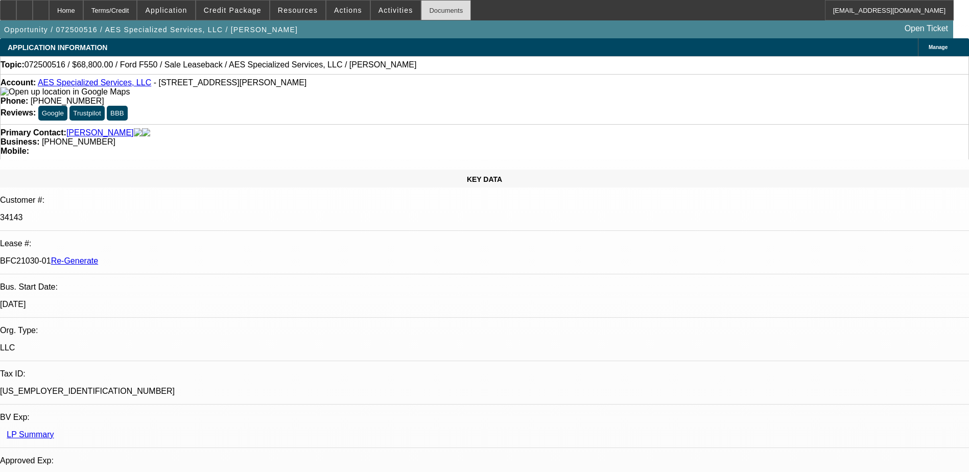
click at [425, 8] on div "Documents" at bounding box center [446, 10] width 50 height 20
click at [371, 8] on span at bounding box center [396, 10] width 50 height 25
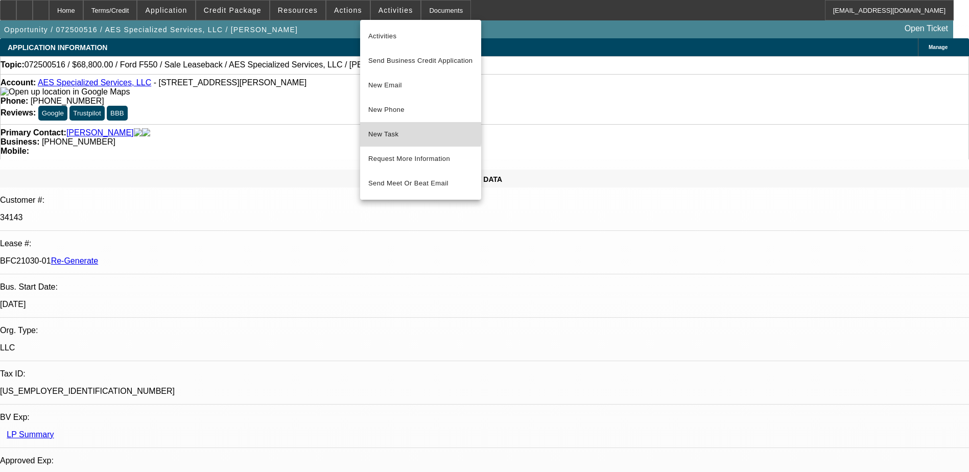
click at [385, 133] on span "New Task" at bounding box center [420, 134] width 105 height 12
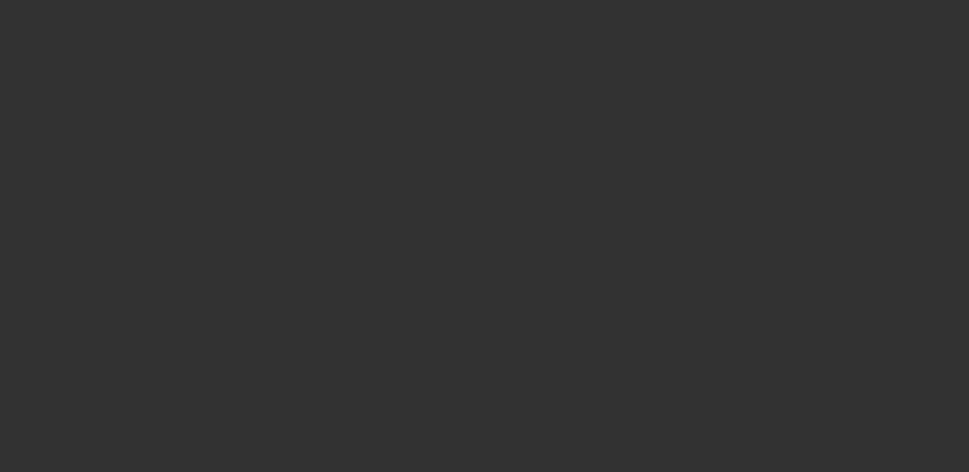
select select "3"
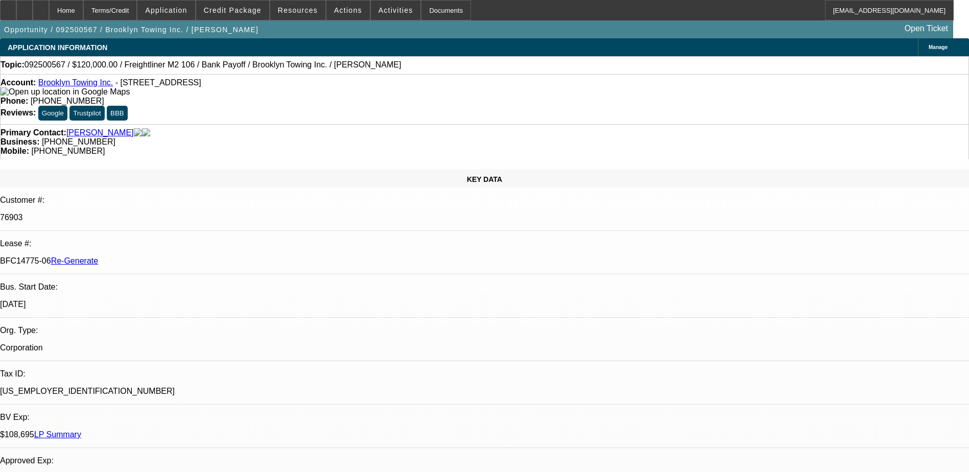
select select "0"
select select "2"
select select "0"
select select "6"
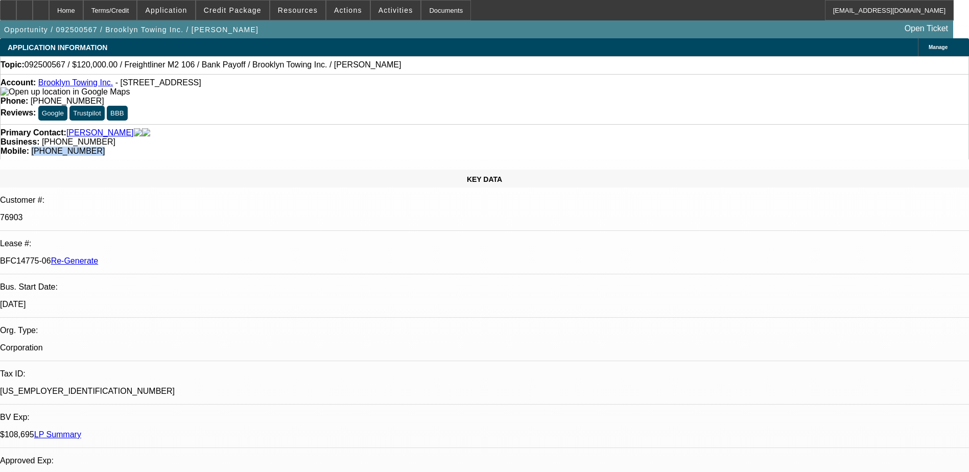
drag, startPoint x: 564, startPoint y: 111, endPoint x: 513, endPoint y: 117, distance: 51.5
click at [513, 124] on div "Primary Contact: Aziz, Raed Business: (718) 790-7999 Mobile: (917) 577-1203" at bounding box center [484, 141] width 969 height 35
copy span "(917) 577-1203"
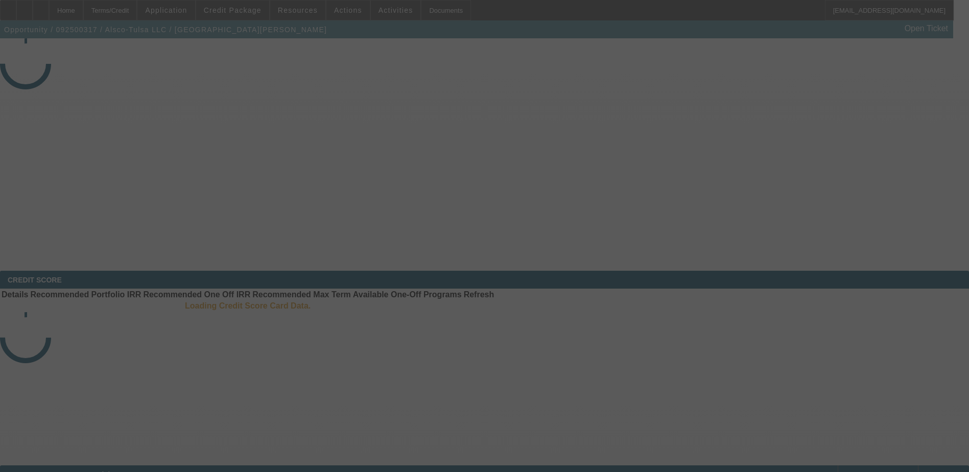
select select "4"
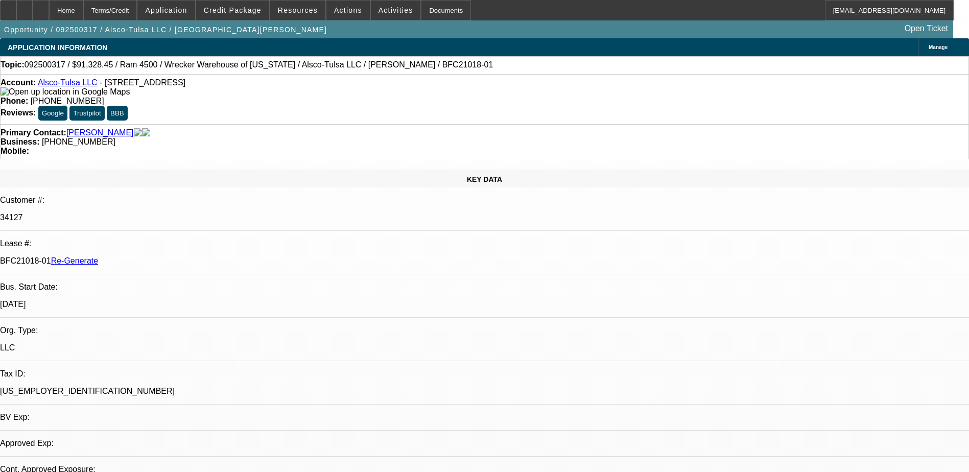
select select "0"
select select "1"
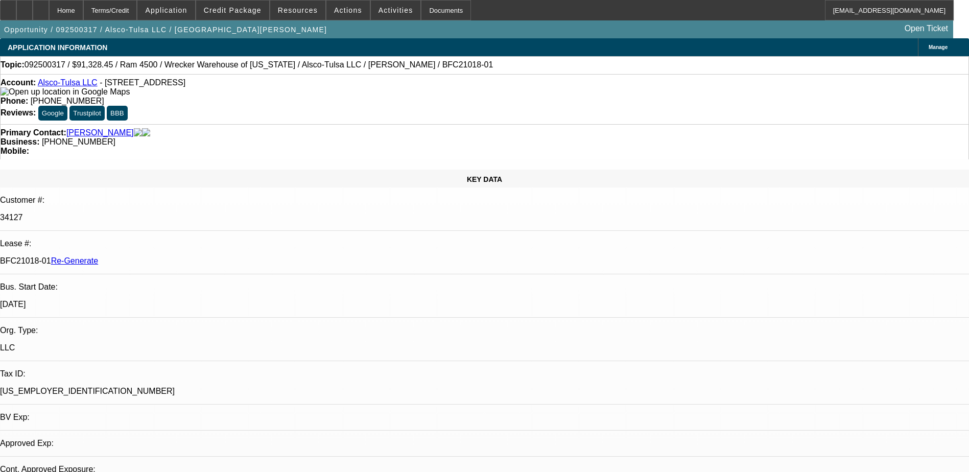
select select "6"
click at [142, 256] on p "BFC21018-01 Re-Generate" at bounding box center [484, 260] width 969 height 9
copy p "BFC21018"
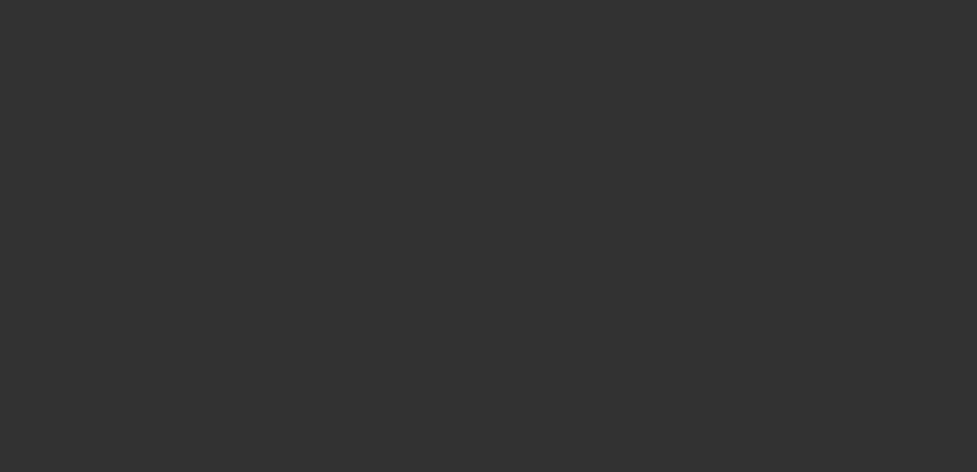
select select "3"
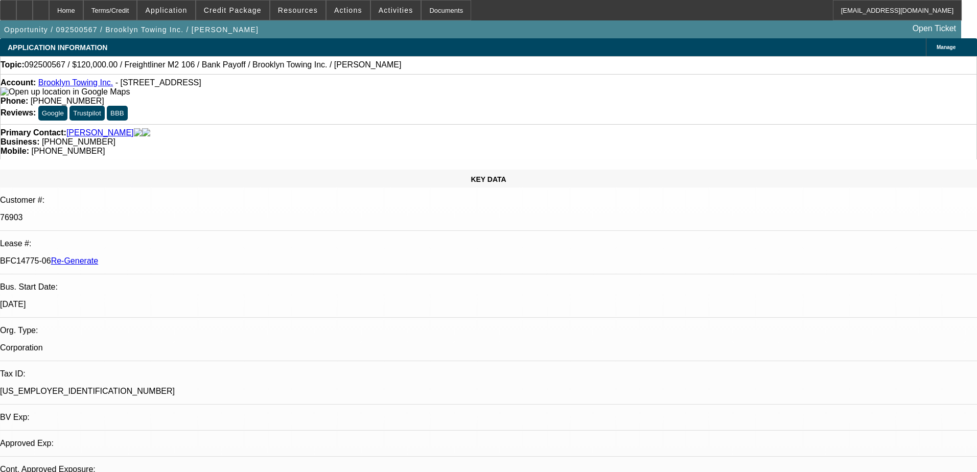
select select "0"
select select "2"
select select "0"
select select "6"
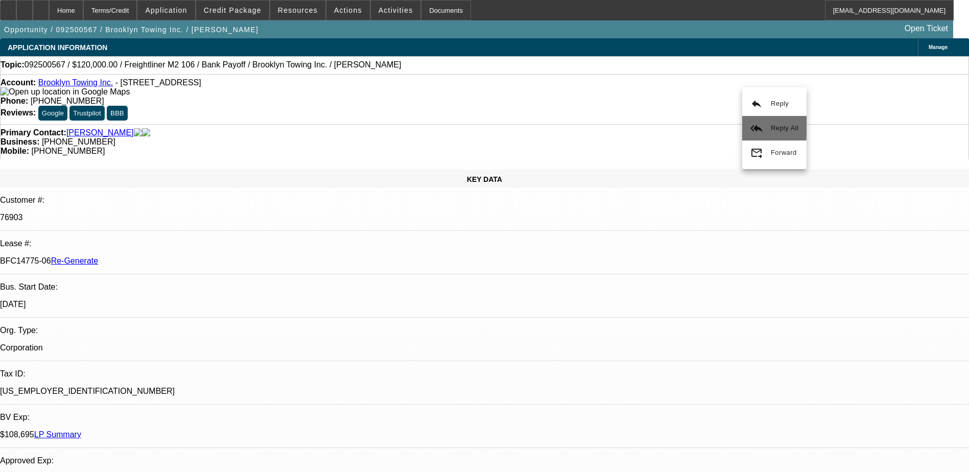
click at [766, 123] on button "reply_all Reply All" at bounding box center [774, 128] width 64 height 25
